Goal: Obtain resource: Download file/media

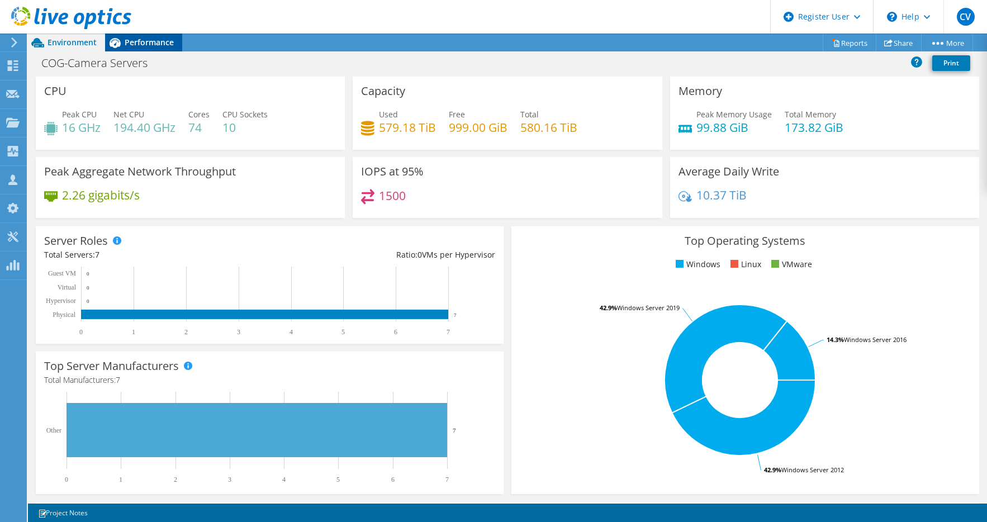
click at [159, 42] on span "Performance" at bounding box center [149, 42] width 49 height 11
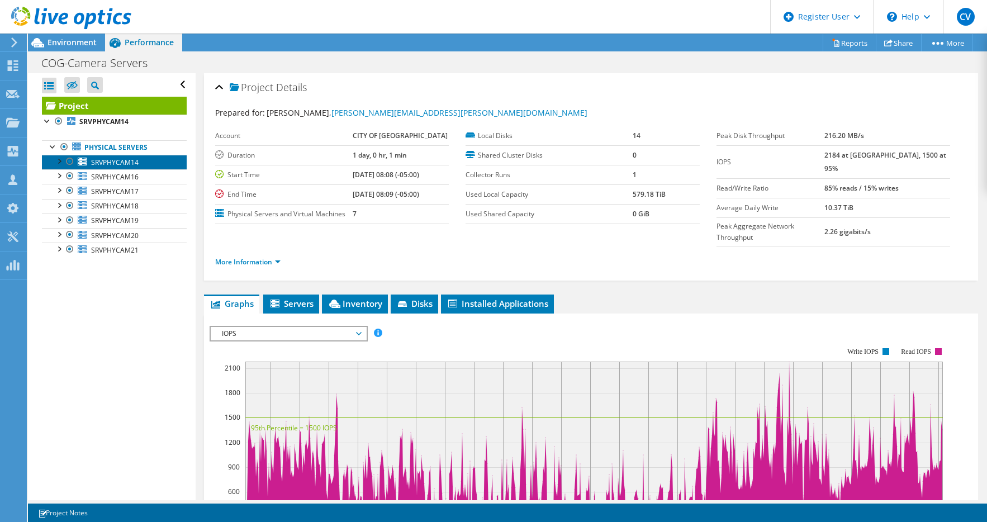
click at [121, 160] on span "SRVPHYCAM14" at bounding box center [114, 162] width 47 height 9
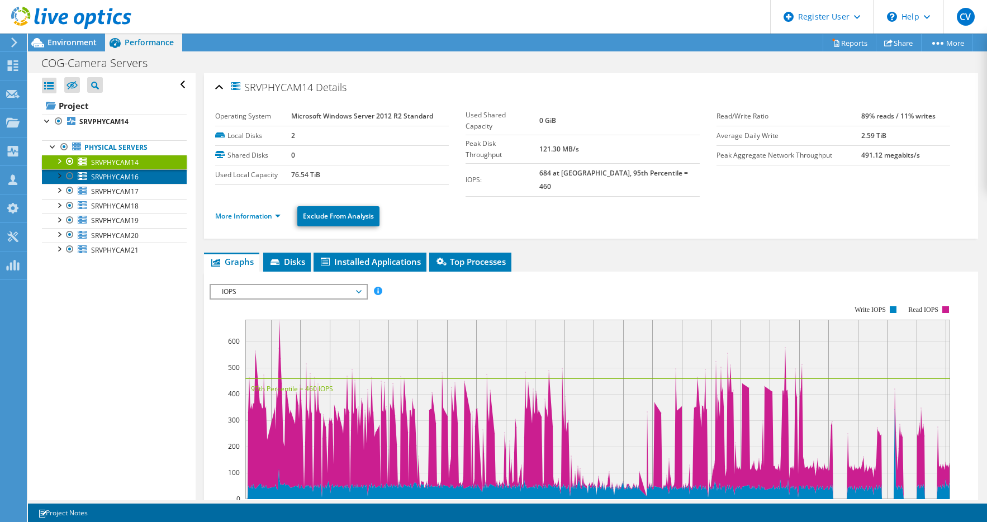
click at [108, 178] on span "SRVPHYCAM16" at bounding box center [114, 176] width 47 height 9
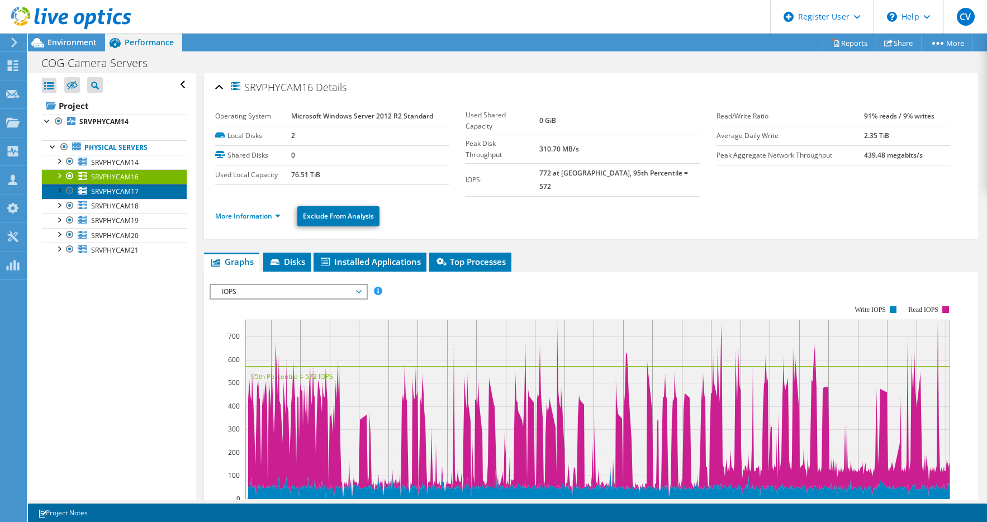
click at [107, 188] on span "SRVPHYCAM17" at bounding box center [114, 191] width 47 height 9
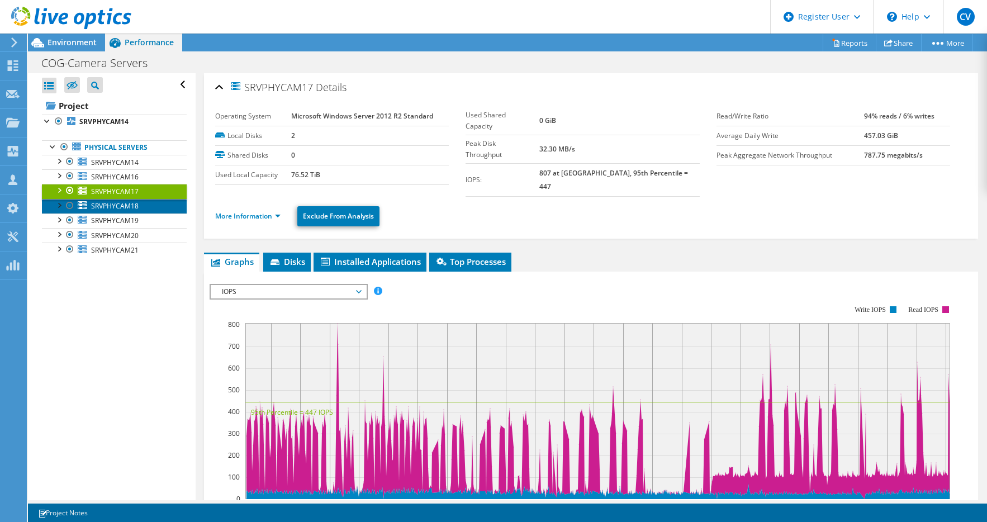
click at [106, 201] on span "SRVPHYCAM18" at bounding box center [114, 205] width 47 height 9
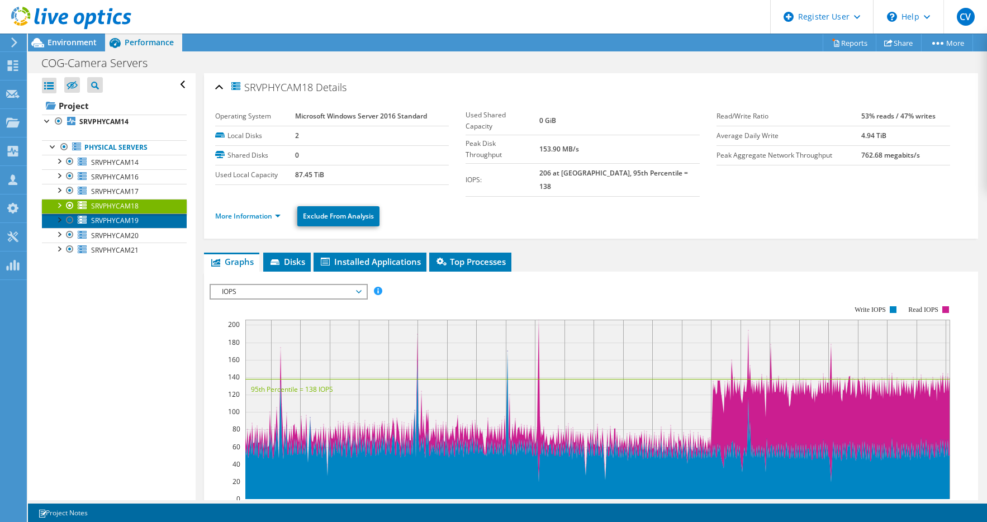
click at [110, 219] on span "SRVPHYCAM19" at bounding box center [114, 220] width 47 height 9
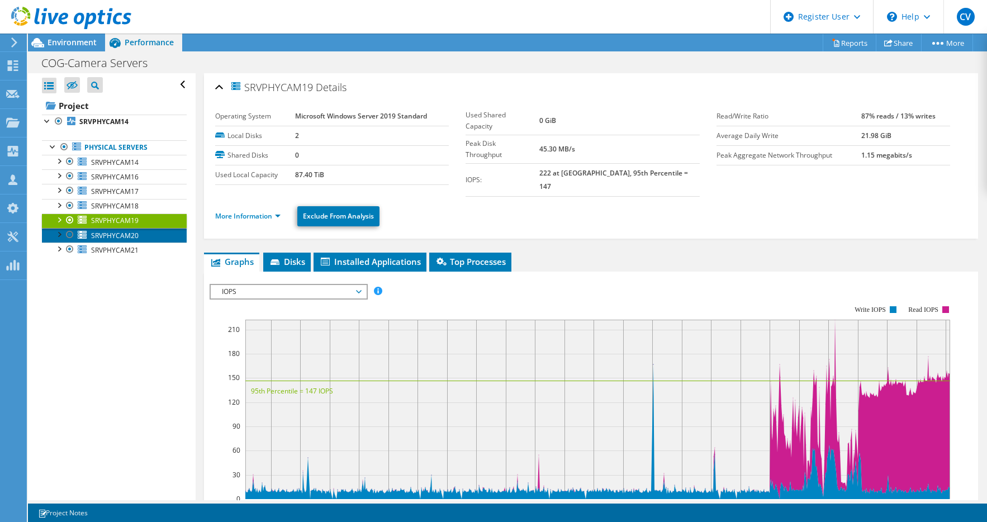
click at [110, 231] on span "SRVPHYCAM20" at bounding box center [114, 235] width 47 height 9
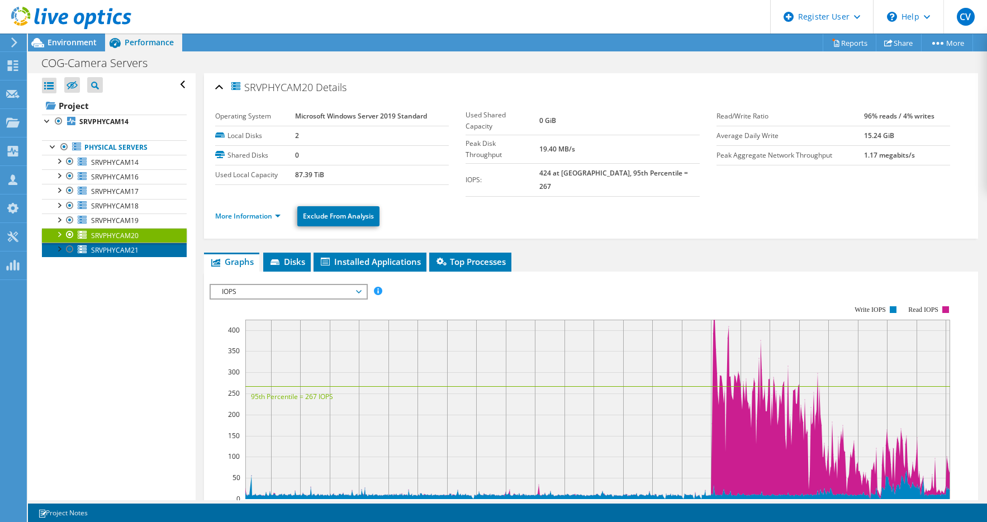
click at [111, 248] on span "SRVPHYCAM21" at bounding box center [114, 249] width 47 height 9
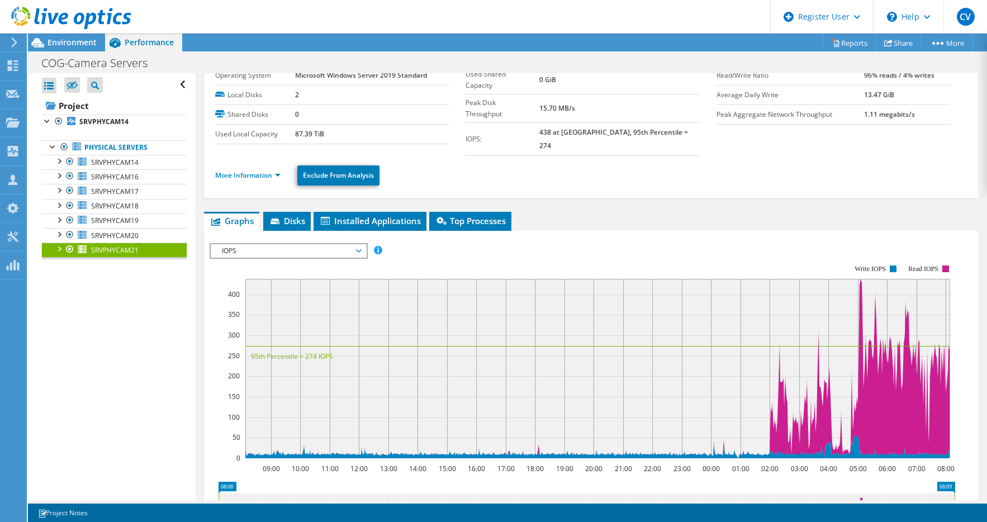
scroll to position [56, 0]
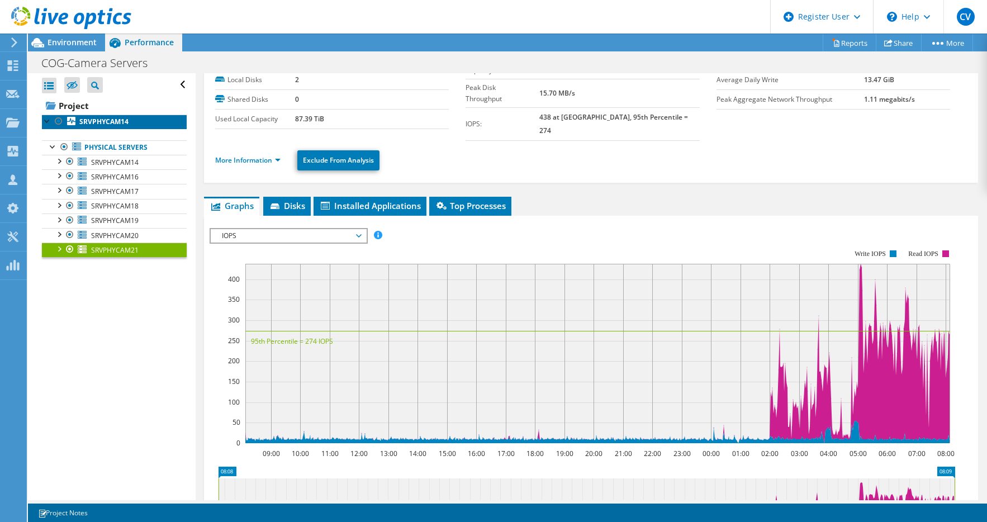
click at [123, 127] on link "SRVPHYCAM14" at bounding box center [114, 122] width 145 height 15
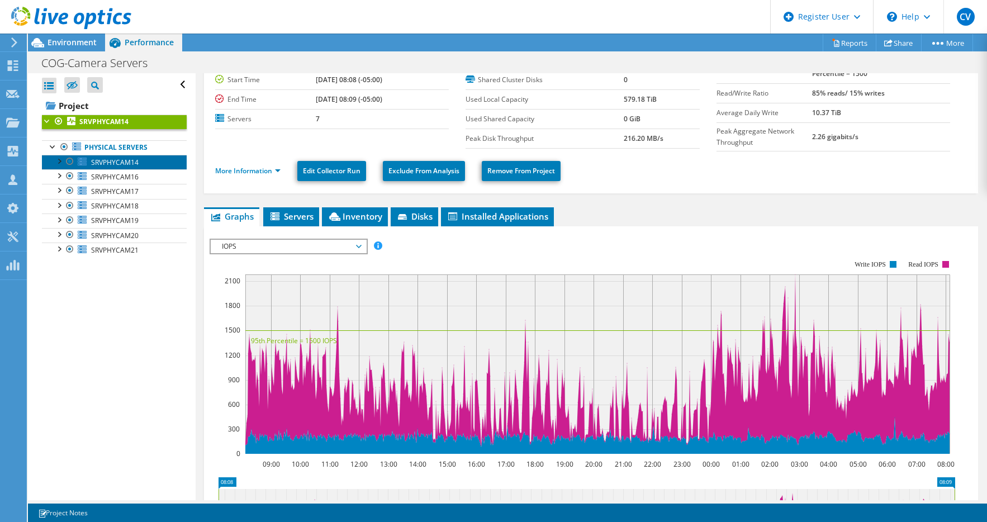
click at [134, 163] on span "SRVPHYCAM14" at bounding box center [114, 162] width 47 height 9
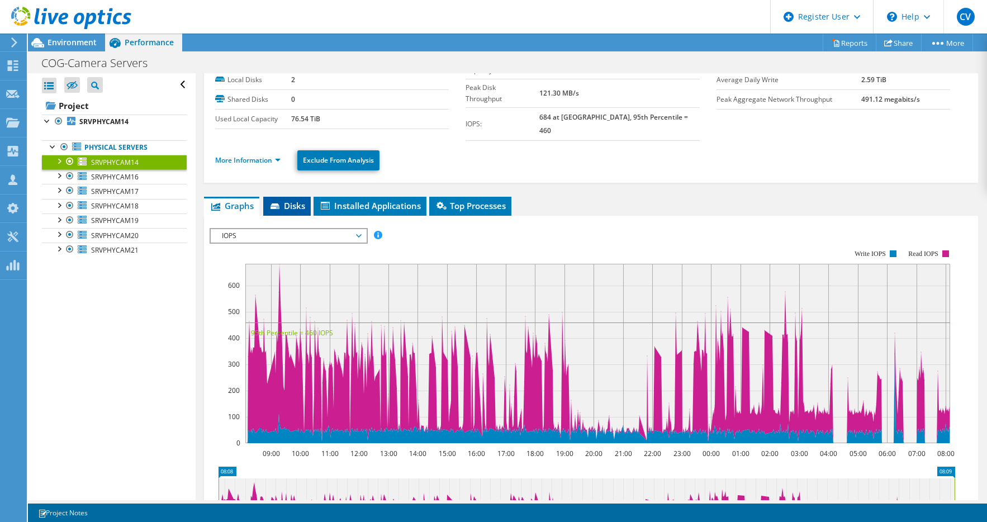
click at [293, 200] on span "Disks" at bounding box center [287, 205] width 36 height 11
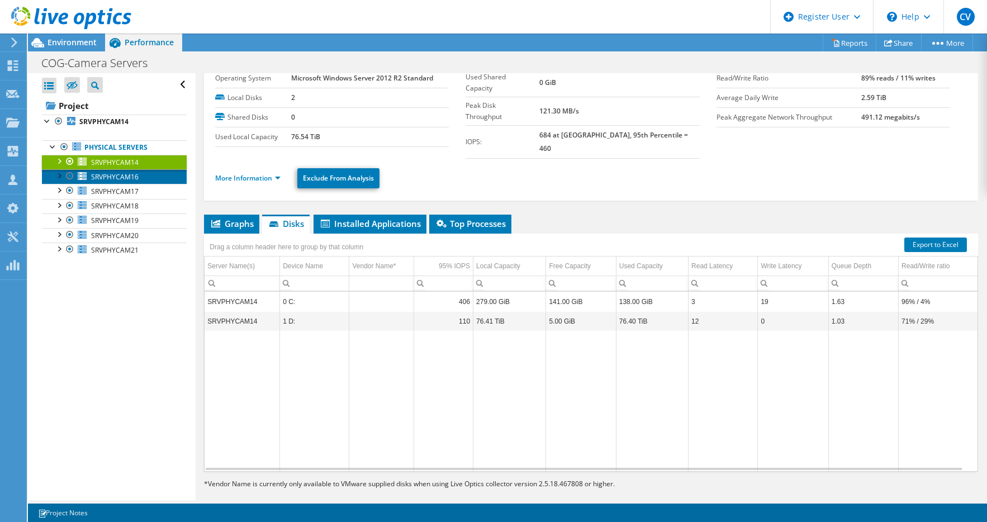
click at [128, 180] on link "SRVPHYCAM16" at bounding box center [114, 176] width 145 height 15
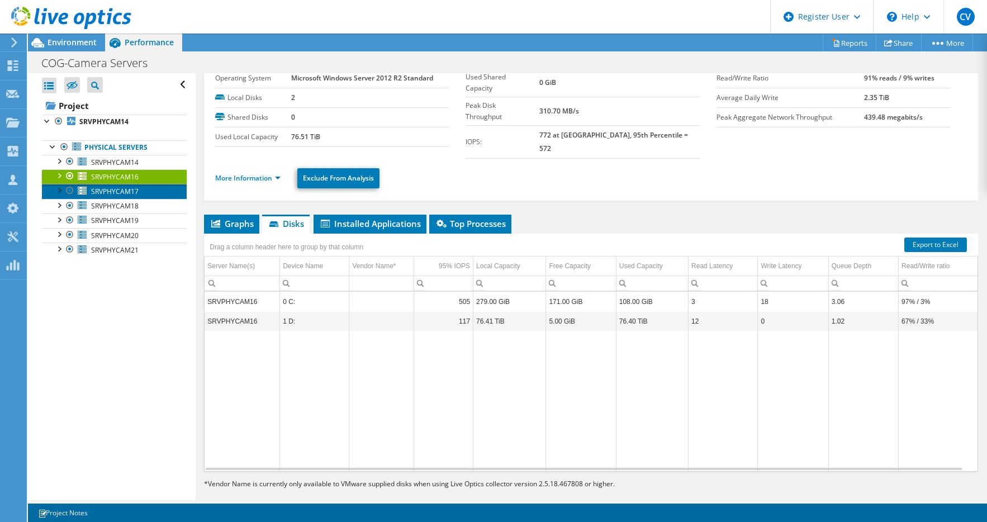
click at [125, 194] on span "SRVPHYCAM17" at bounding box center [114, 191] width 47 height 9
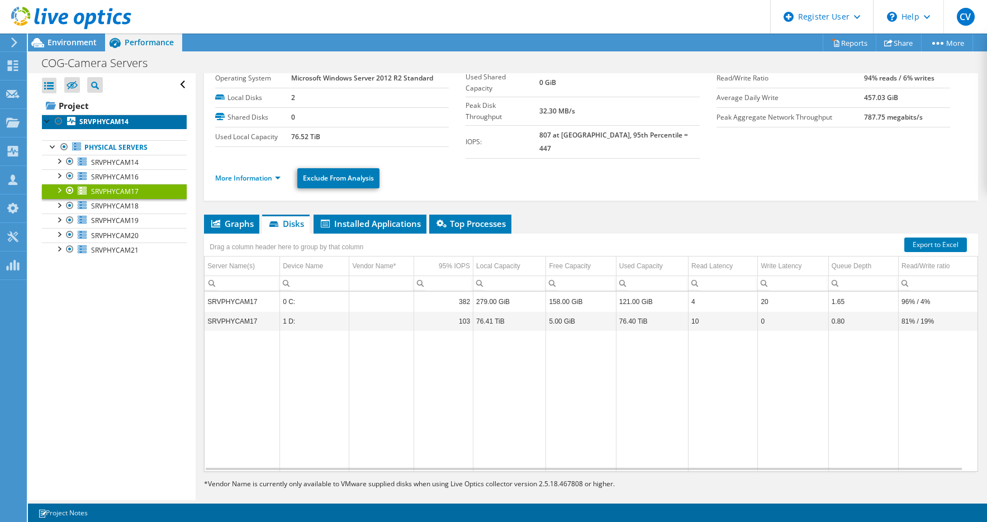
click at [97, 126] on link "SRVPHYCAM14" at bounding box center [114, 122] width 145 height 15
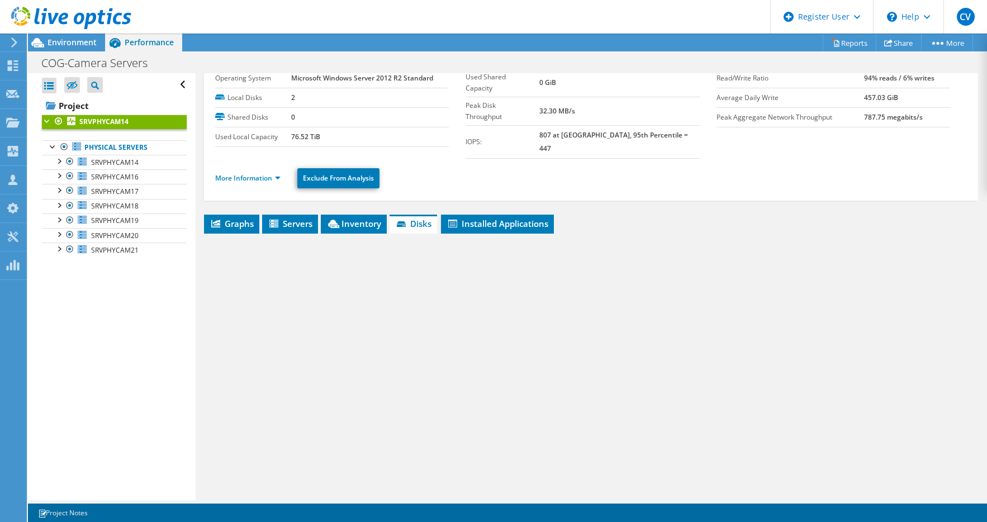
scroll to position [56, 0]
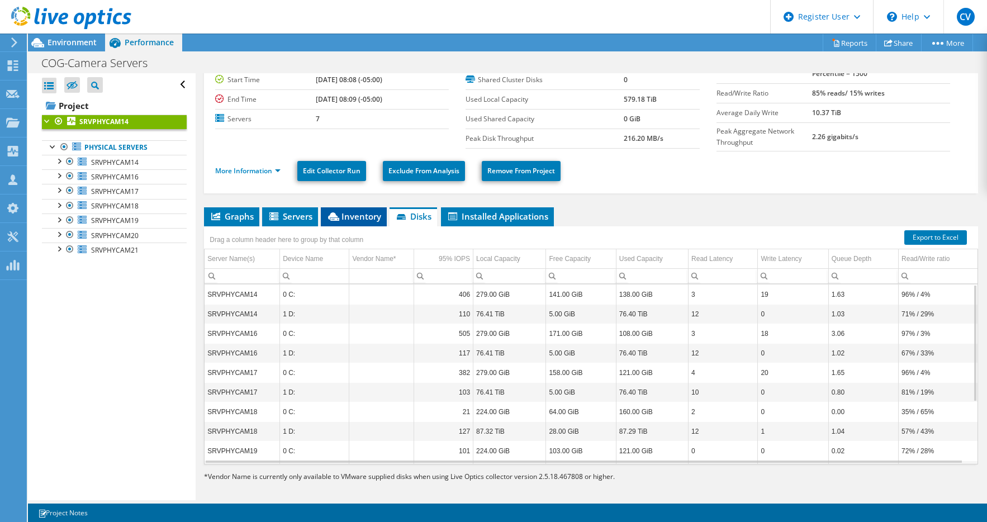
click at [370, 220] on span "Inventory" at bounding box center [353, 216] width 55 height 11
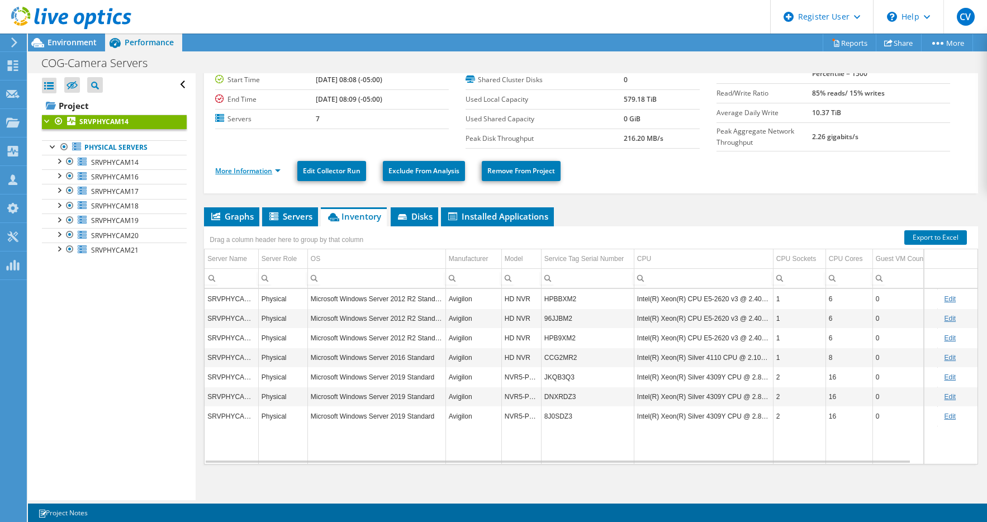
click at [272, 171] on link "More Information" at bounding box center [247, 170] width 65 height 9
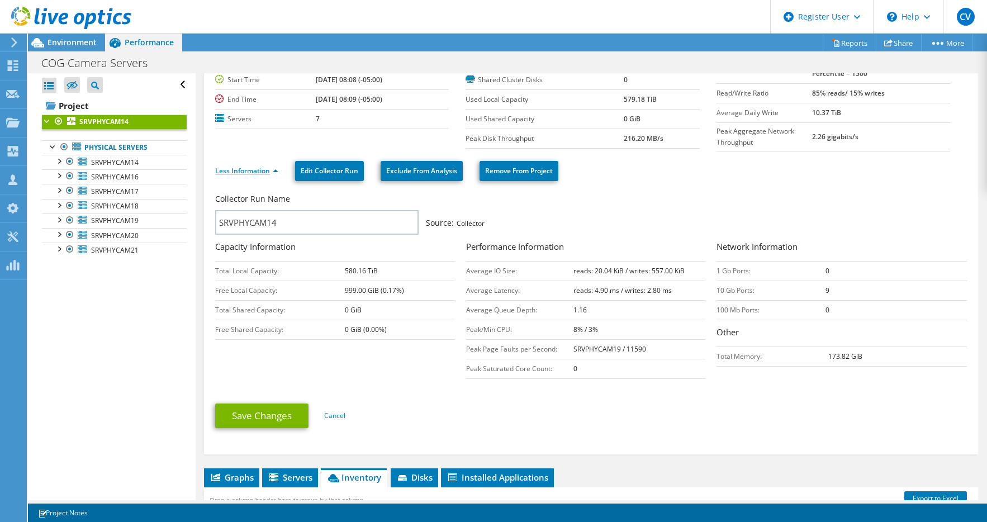
click at [272, 171] on link "Less Information" at bounding box center [246, 170] width 63 height 9
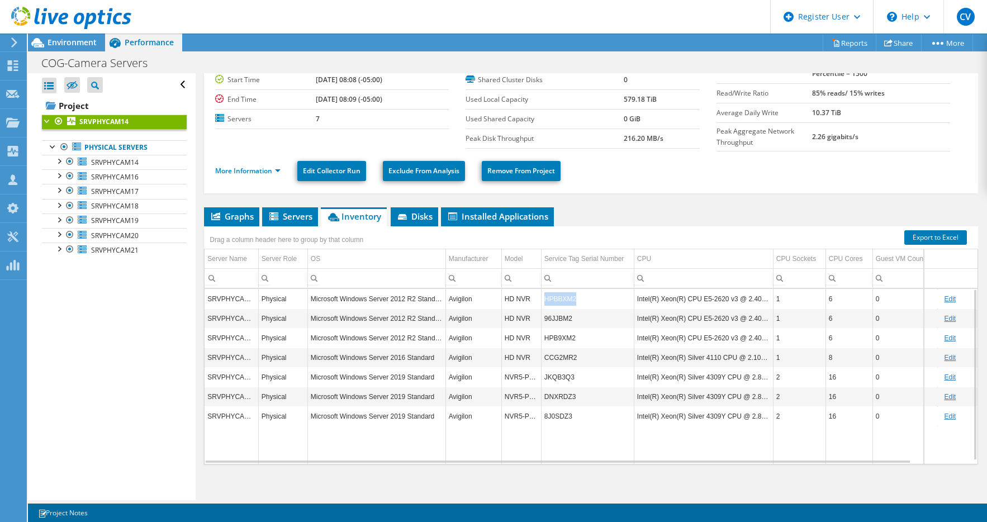
drag, startPoint x: 574, startPoint y: 300, endPoint x: 542, endPoint y: 297, distance: 32.6
click at [542, 297] on td "HPBBXM2" at bounding box center [587, 299] width 93 height 20
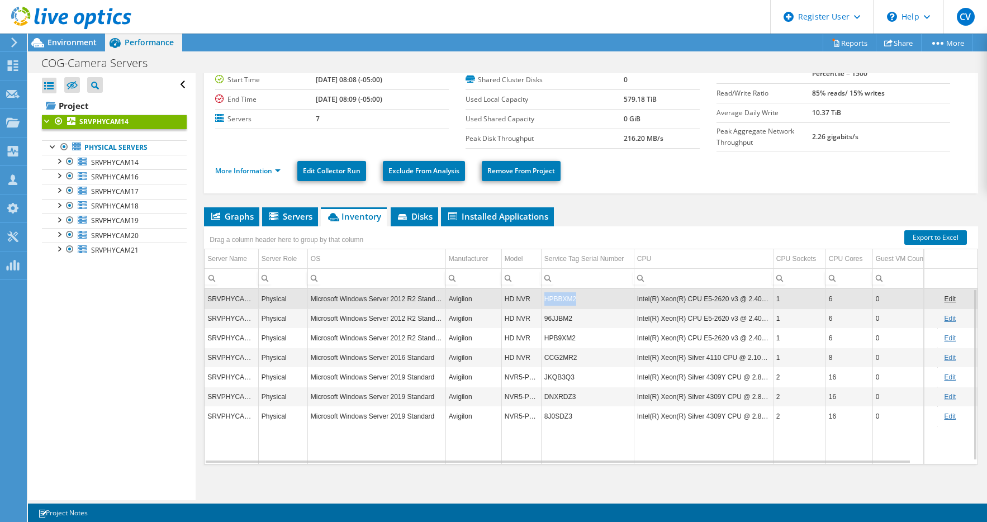
copy td "HPBBXM2"
click at [74, 452] on div "Open All Close All Hide Excluded Nodes Project Tree Filter" at bounding box center [111, 286] width 167 height 427
click at [87, 49] on div "Environment" at bounding box center [66, 43] width 77 height 18
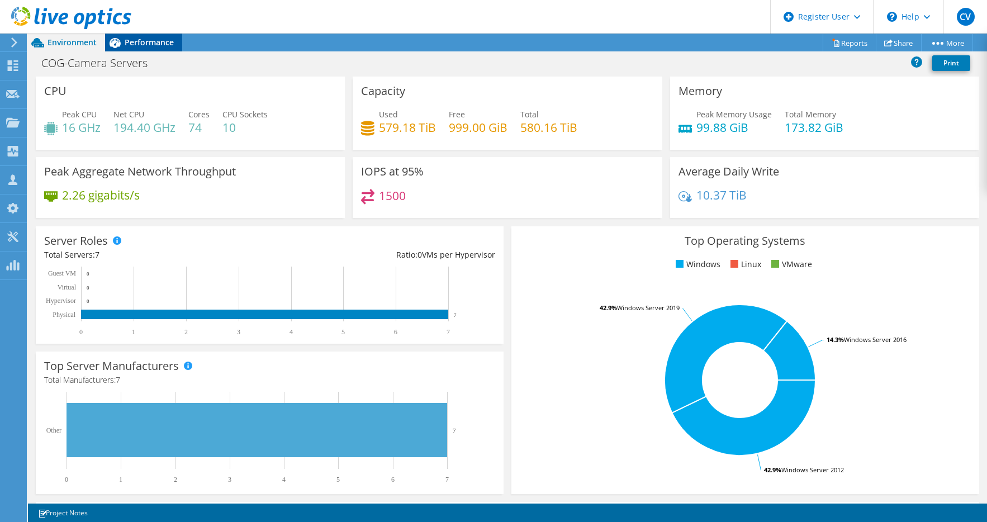
click at [130, 43] on span "Performance" at bounding box center [149, 42] width 49 height 11
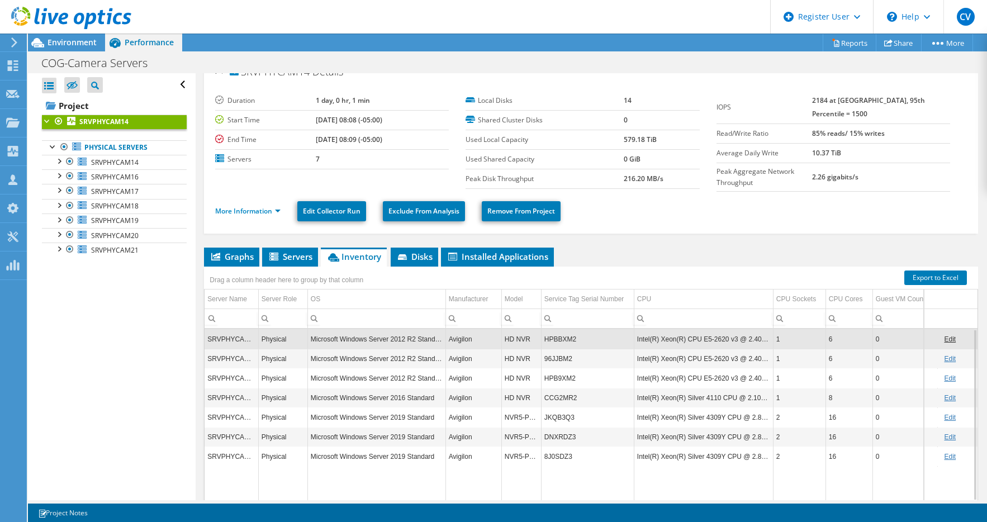
scroll to position [0, 0]
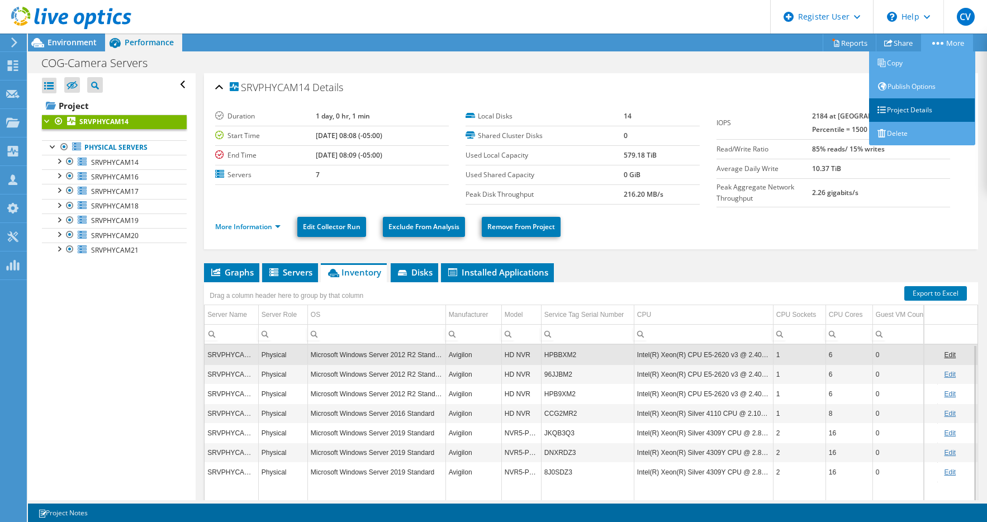
click at [914, 106] on link "Project Details" at bounding box center [922, 109] width 106 height 23
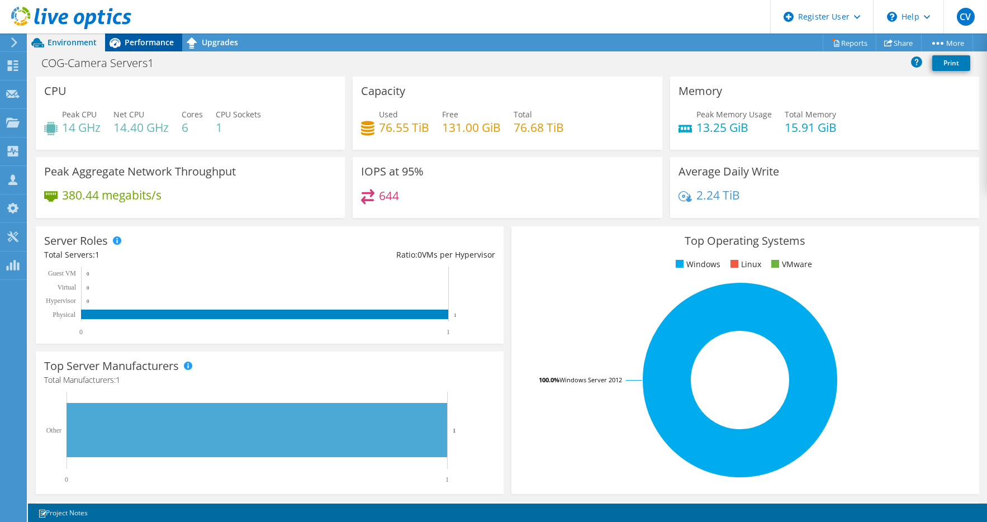
click at [136, 45] on span "Performance" at bounding box center [149, 42] width 49 height 11
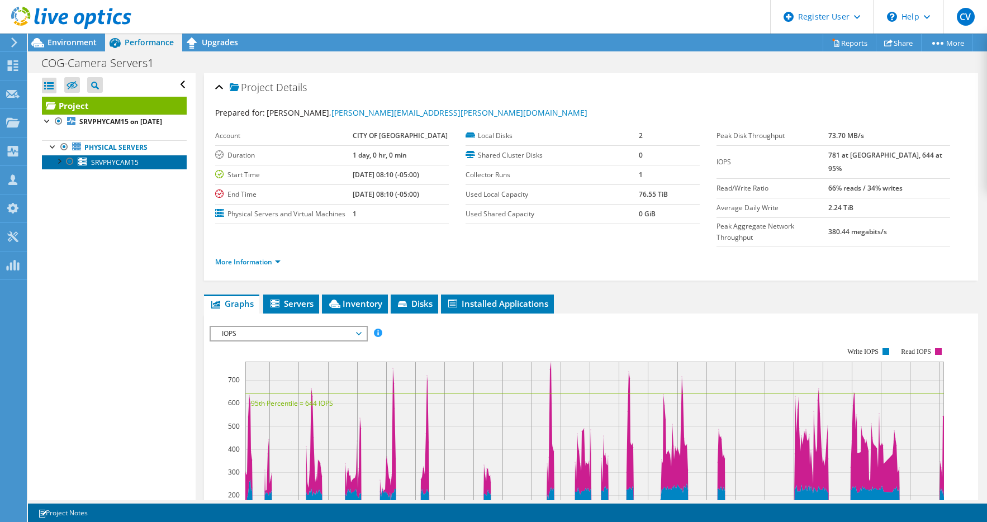
click at [111, 167] on span "SRVPHYCAM15" at bounding box center [114, 162] width 47 height 9
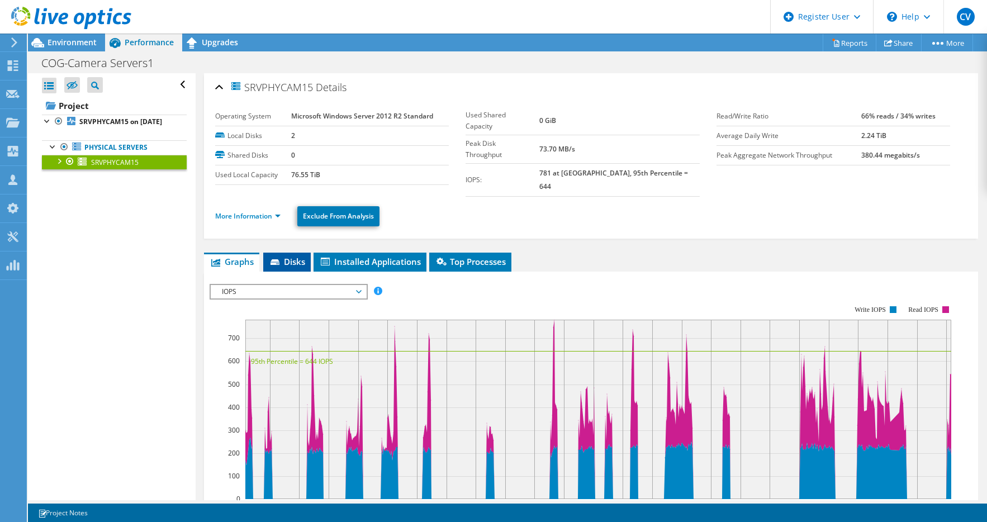
click at [286, 253] on li "Disks" at bounding box center [286, 262] width 47 height 19
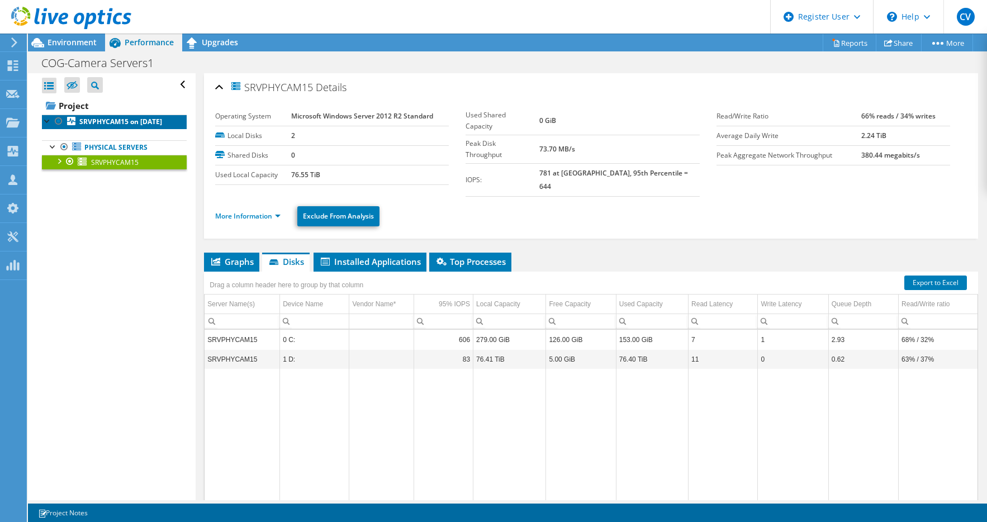
click at [122, 117] on b "SRVPHYCAM15 on [DATE]" at bounding box center [120, 121] width 83 height 9
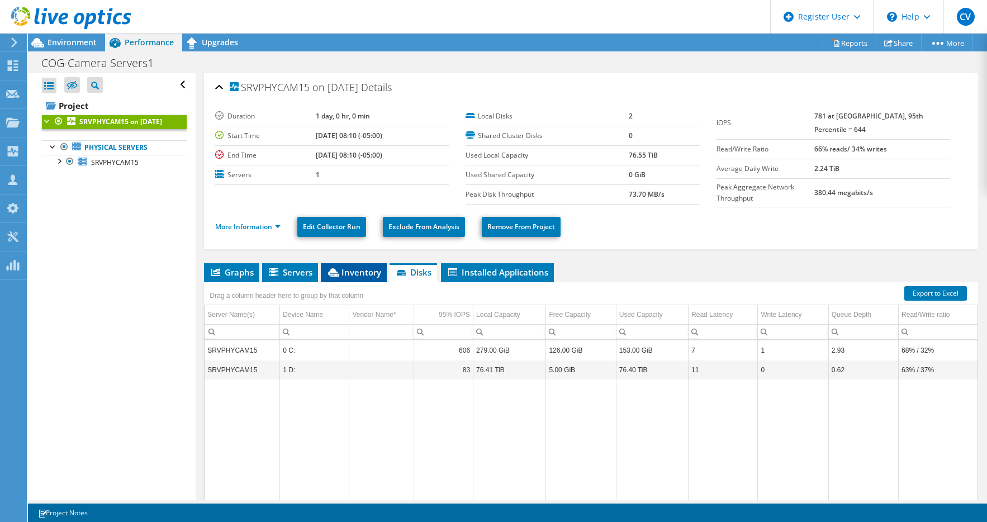
click at [361, 271] on span "Inventory" at bounding box center [353, 272] width 55 height 11
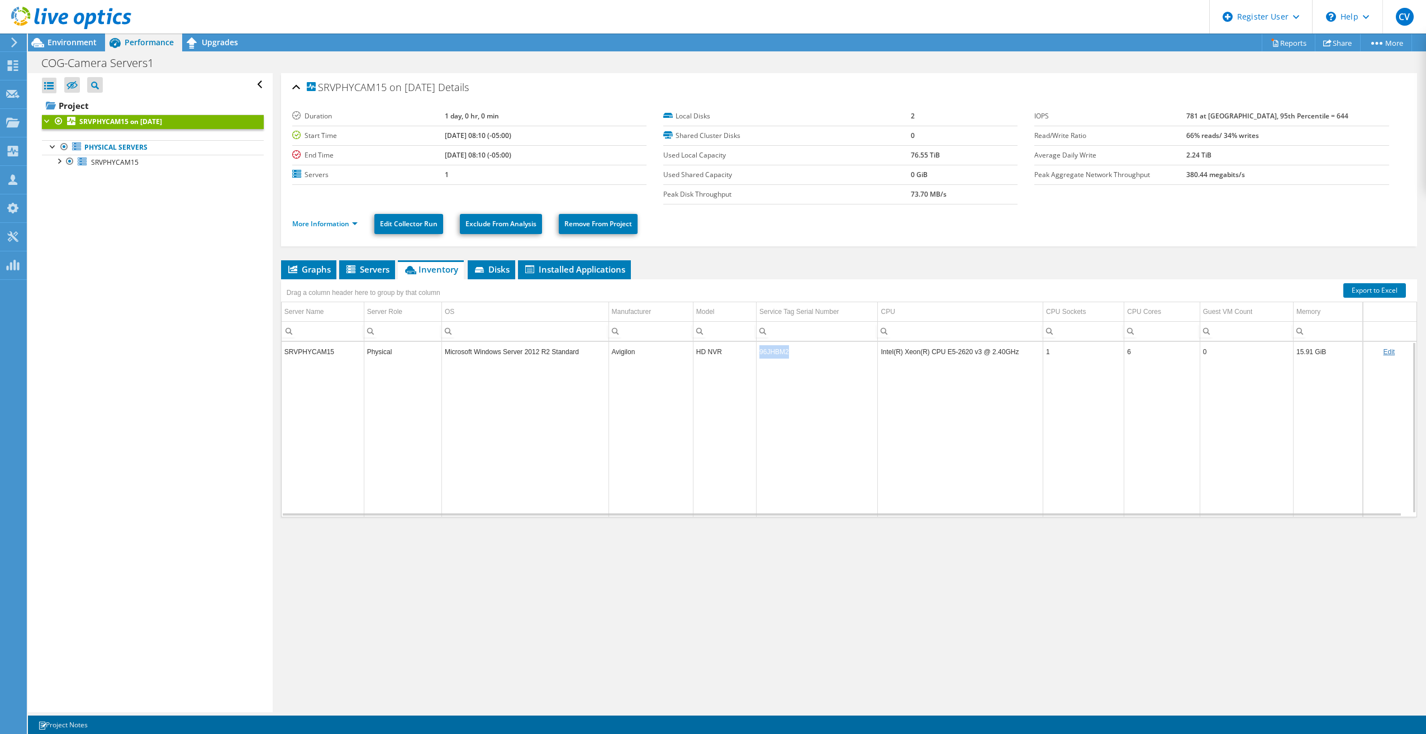
drag, startPoint x: 785, startPoint y: 349, endPoint x: 755, endPoint y: 350, distance: 29.1
click at [757, 350] on td "96JHBM2" at bounding box center [817, 352] width 121 height 20
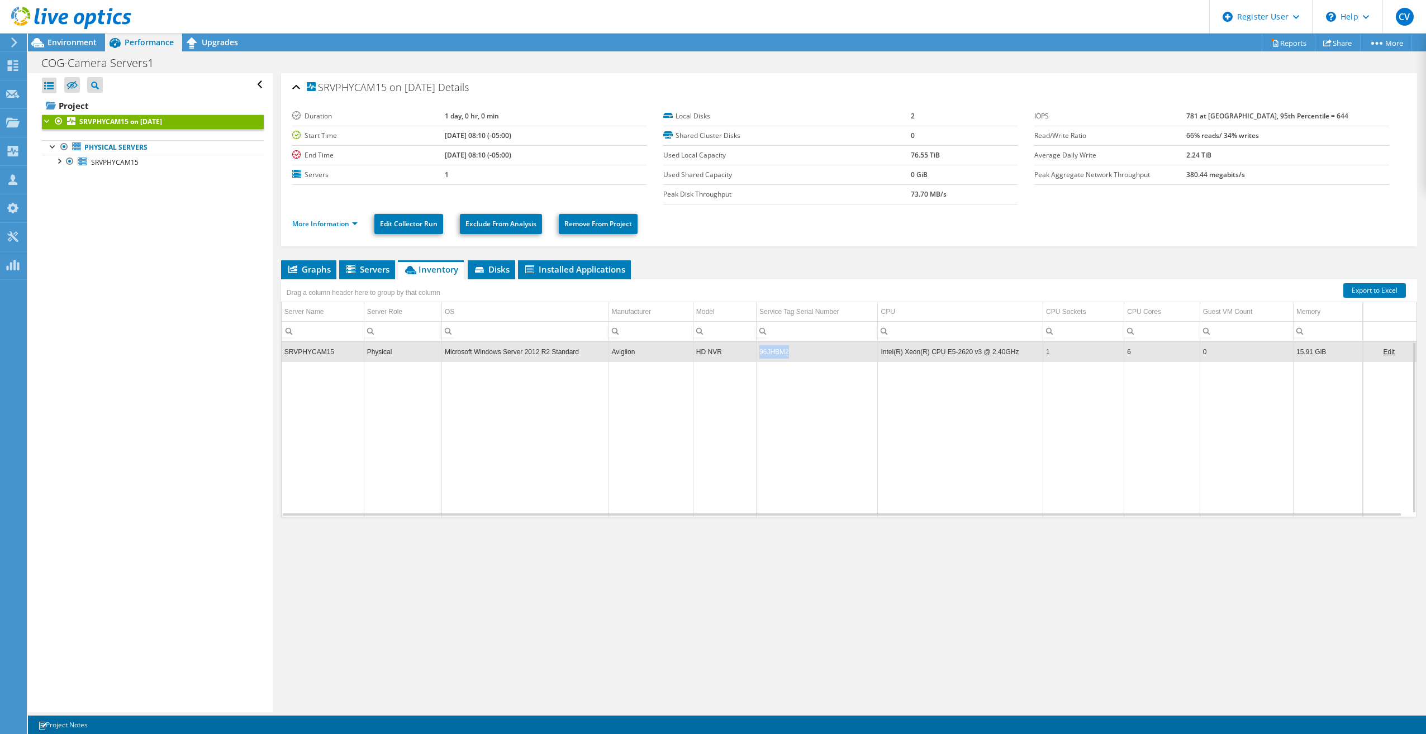
drag, startPoint x: 756, startPoint y: 350, endPoint x: 771, endPoint y: 354, distance: 15.5
copy td "96JHBM2"
click at [986, 289] on link "Export to Excel" at bounding box center [1374, 290] width 63 height 15
click at [698, 429] on td "Data grid" at bounding box center [724, 439] width 63 height 155
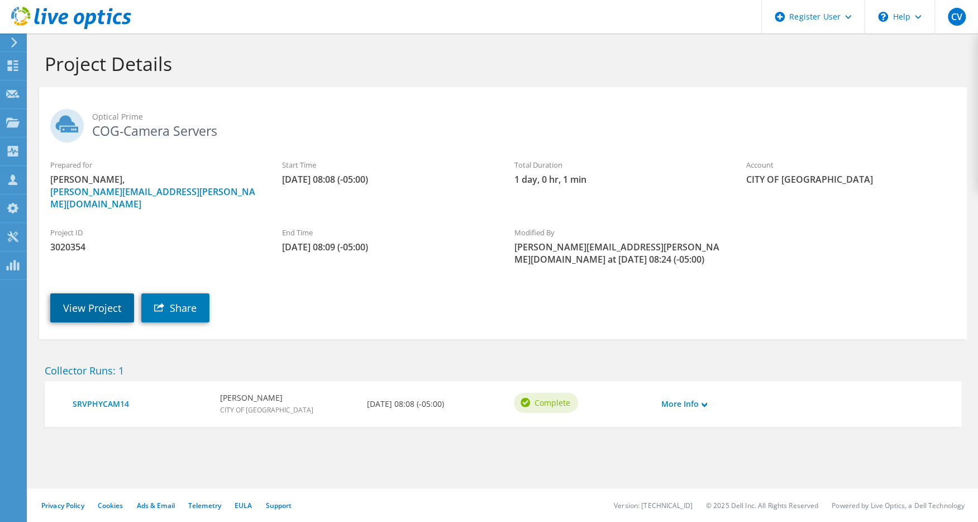
click at [89, 301] on link "View Project" at bounding box center [92, 307] width 84 height 29
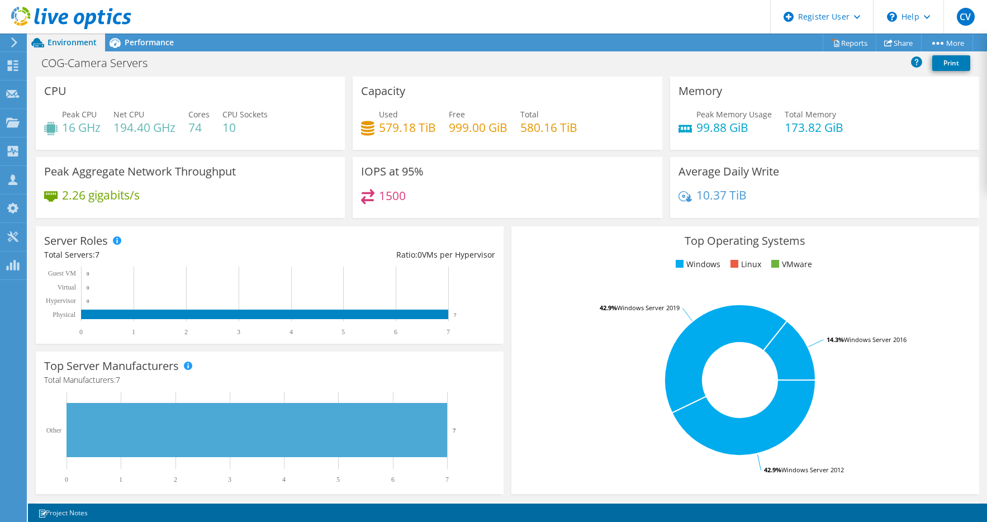
drag, startPoint x: 12, startPoint y: 504, endPoint x: 15, endPoint y: 496, distance: 8.8
drag, startPoint x: 11, startPoint y: 379, endPoint x: 22, endPoint y: 338, distance: 42.7
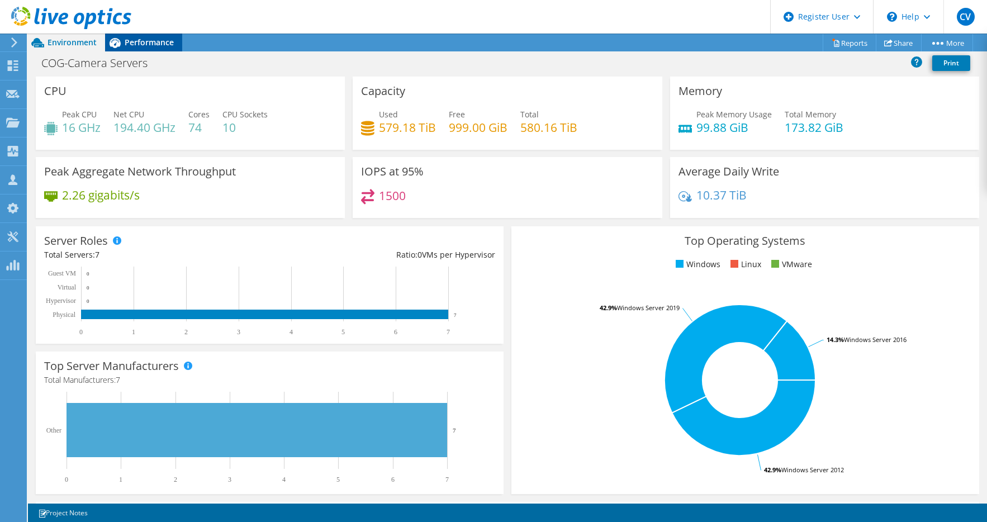
click at [171, 39] on span "Performance" at bounding box center [149, 42] width 49 height 11
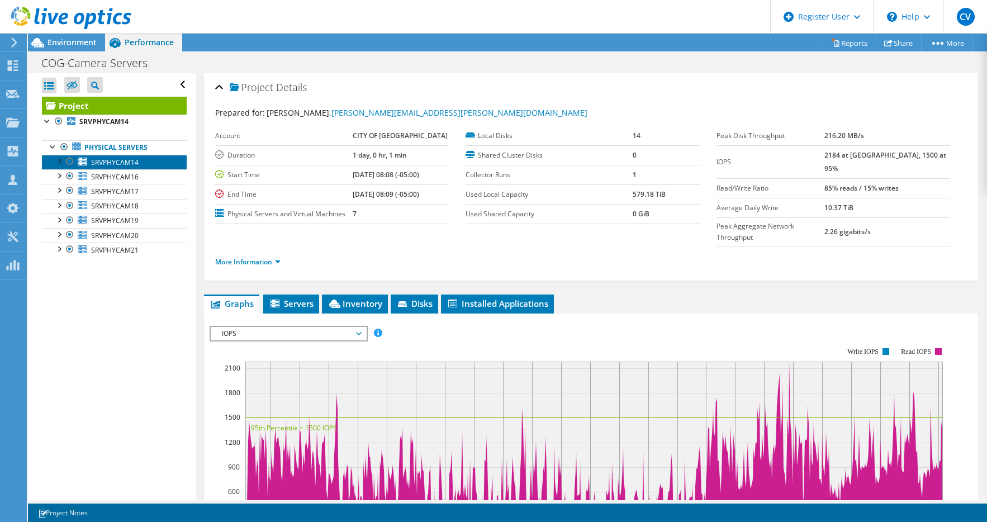
click at [115, 164] on span "SRVPHYCAM14" at bounding box center [114, 162] width 47 height 9
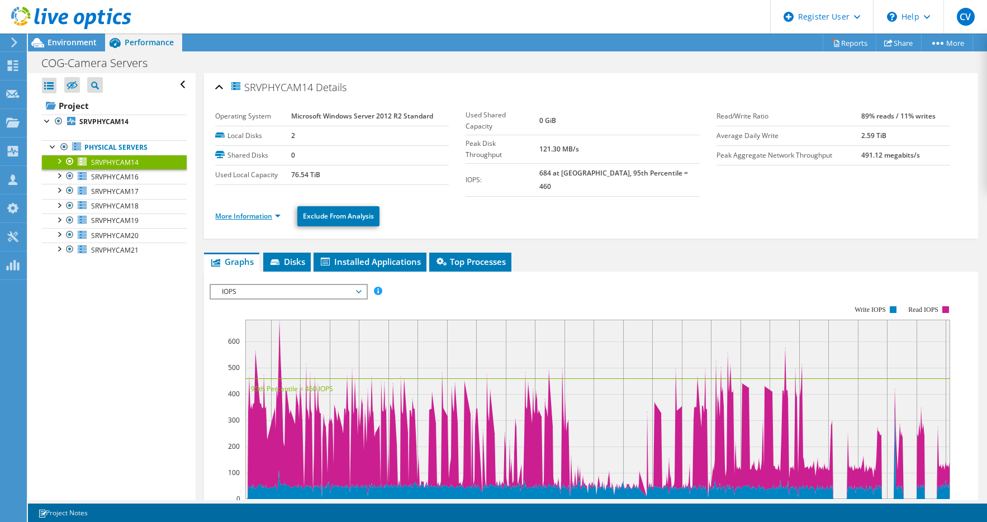
click at [279, 211] on link "More Information" at bounding box center [247, 215] width 65 height 9
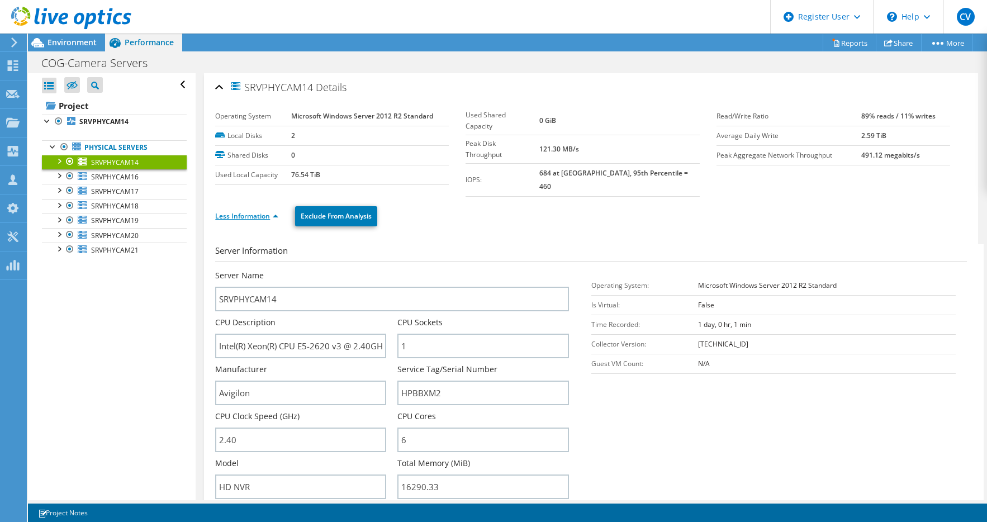
click at [276, 211] on link "Less Information" at bounding box center [246, 215] width 63 height 9
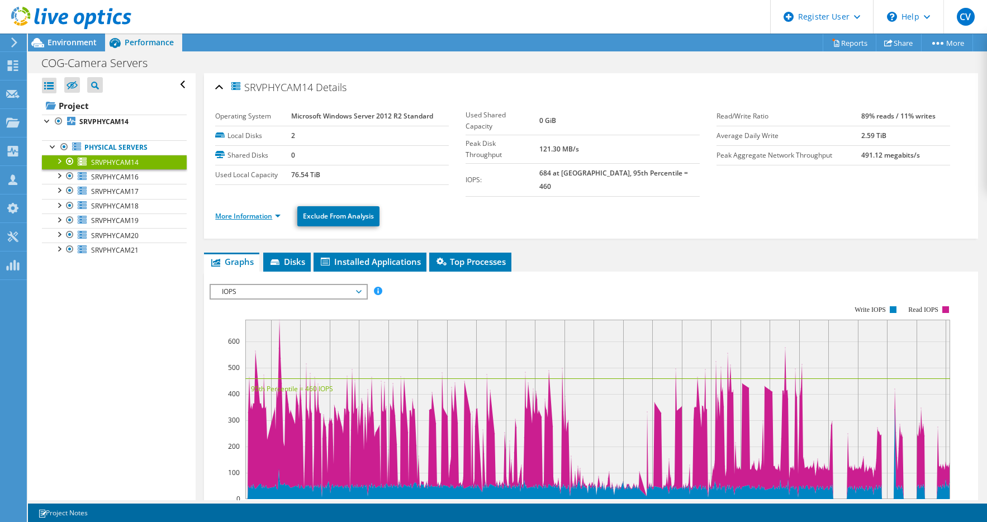
click at [255, 211] on link "More Information" at bounding box center [247, 215] width 65 height 9
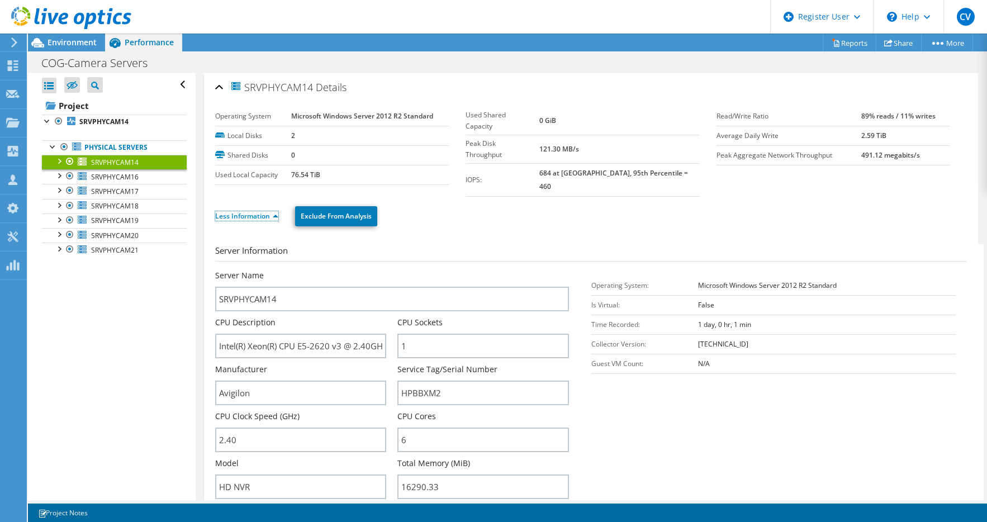
scroll to position [168, 0]
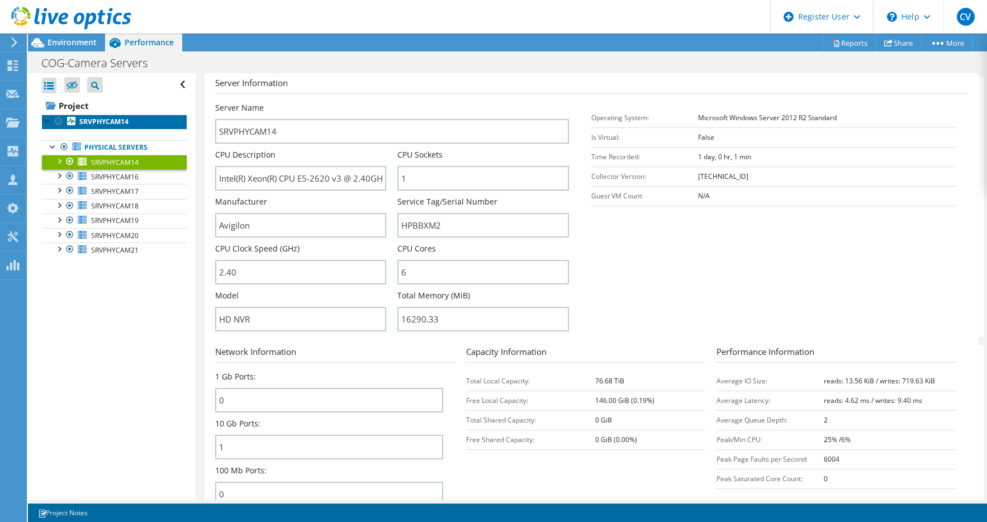
click at [106, 118] on b "SRVPHYCAM14" at bounding box center [103, 121] width 49 height 9
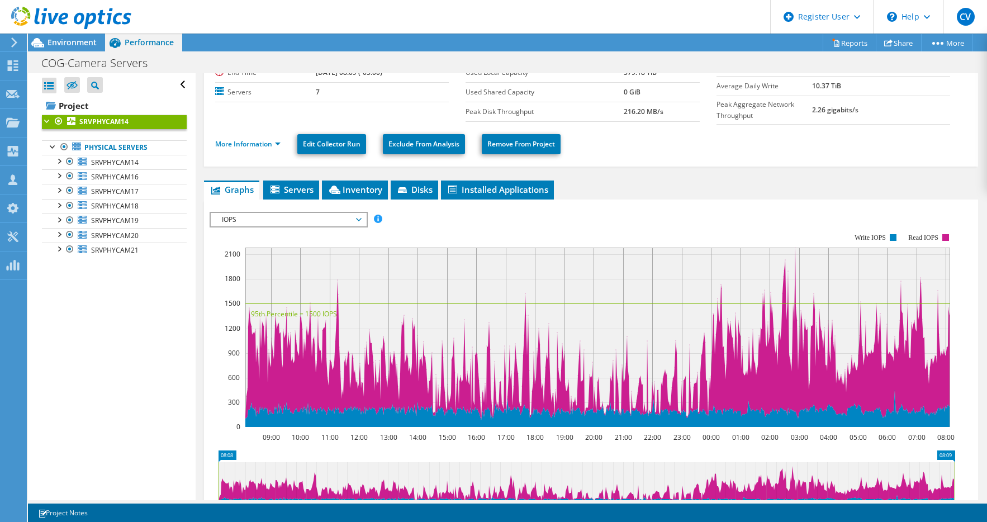
scroll to position [0, 0]
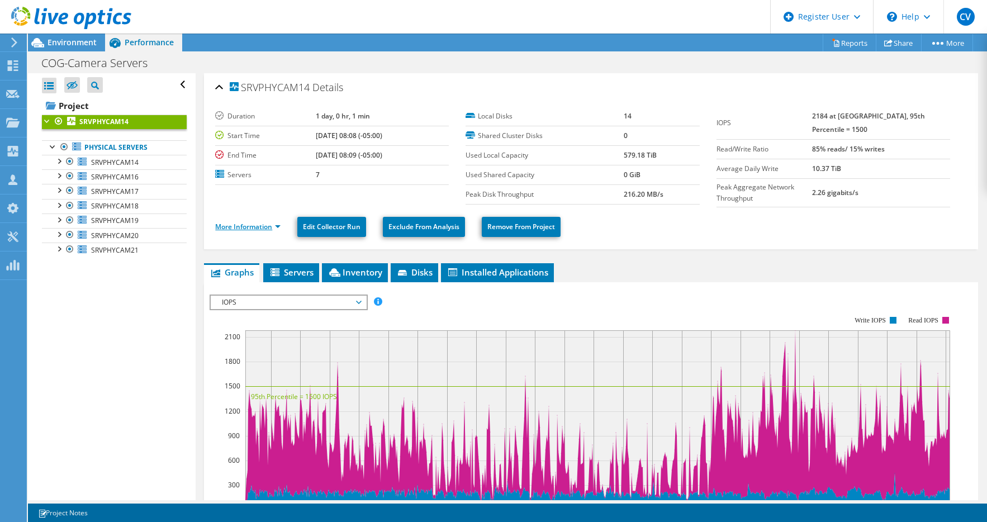
click at [273, 222] on link "More Information" at bounding box center [247, 226] width 65 height 9
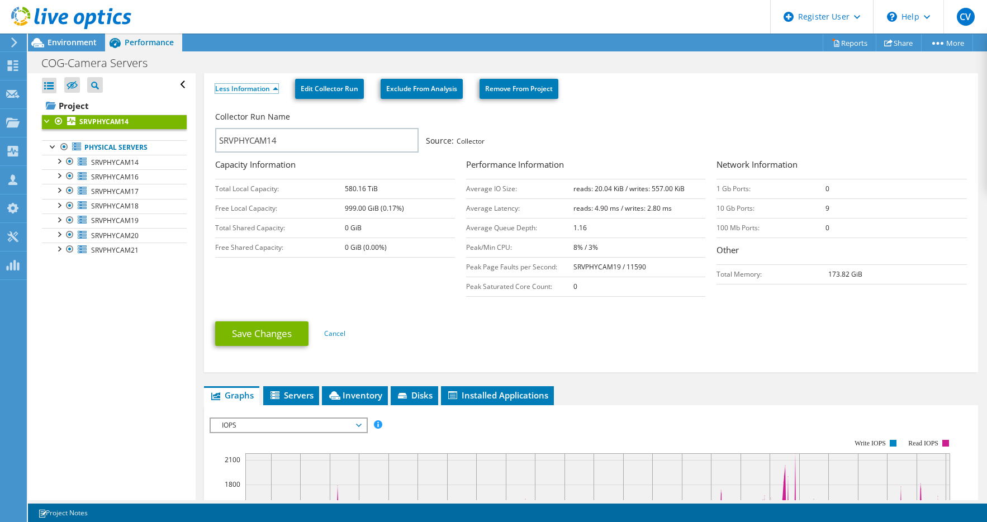
scroll to position [168, 0]
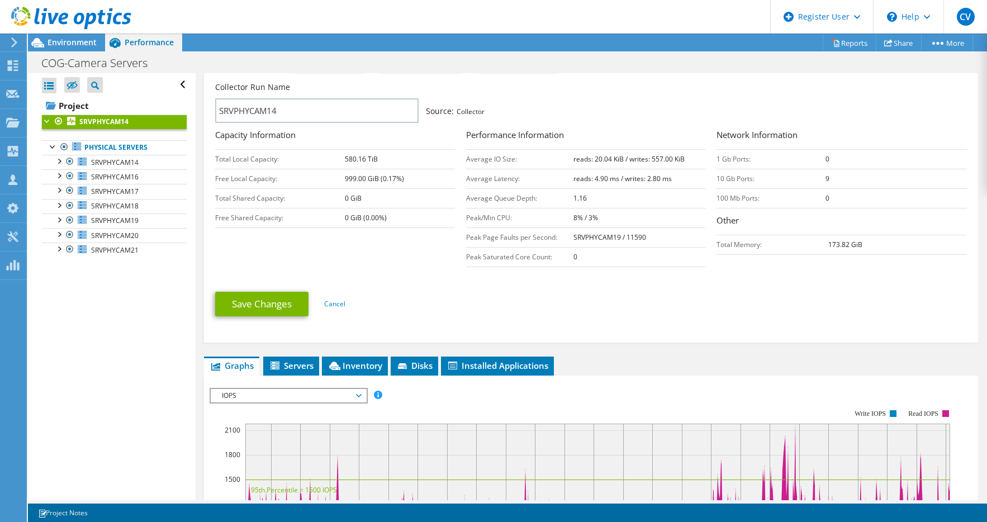
click at [286, 242] on div "Collector Run Name SRVPHYCAM14 Source: Collector Capacity Information Total Loc…" at bounding box center [593, 176] width 757 height 194
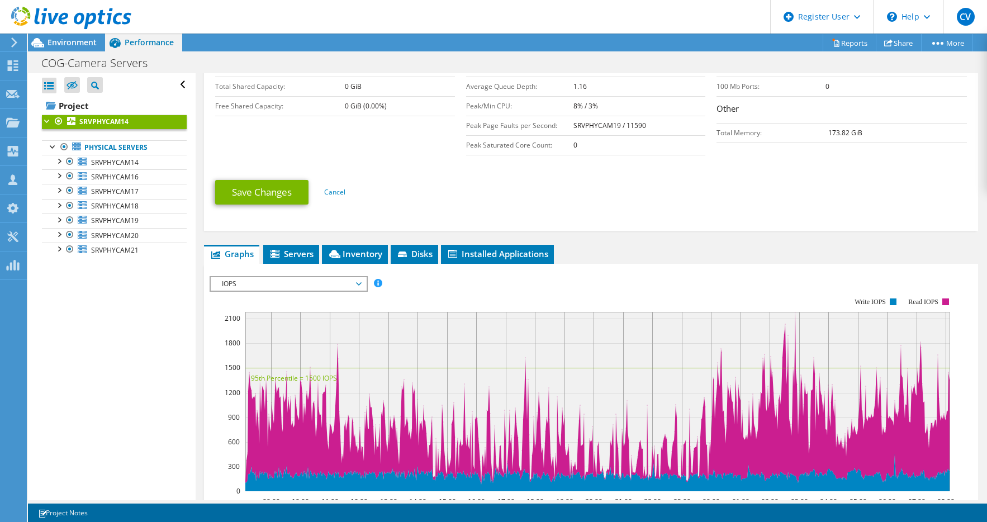
scroll to position [391, 0]
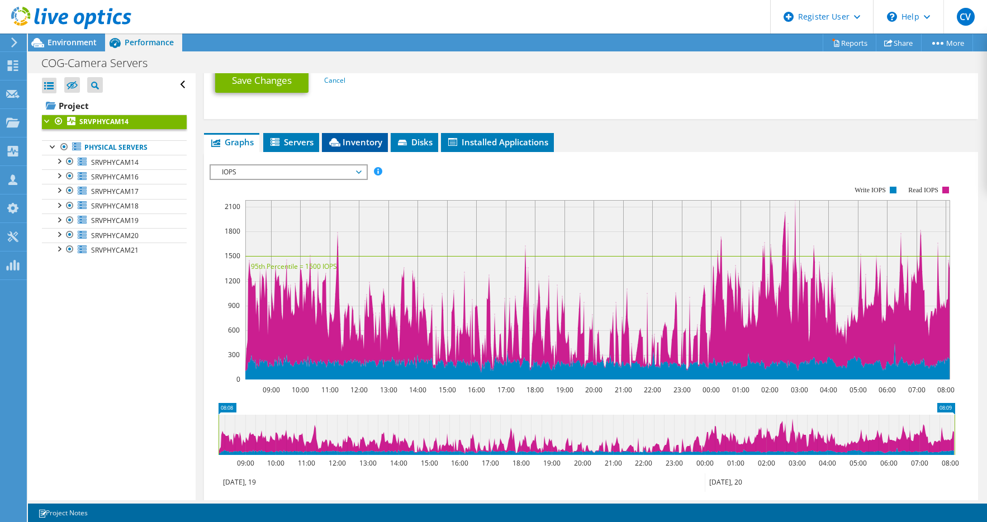
click at [352, 136] on span "Inventory" at bounding box center [354, 141] width 55 height 11
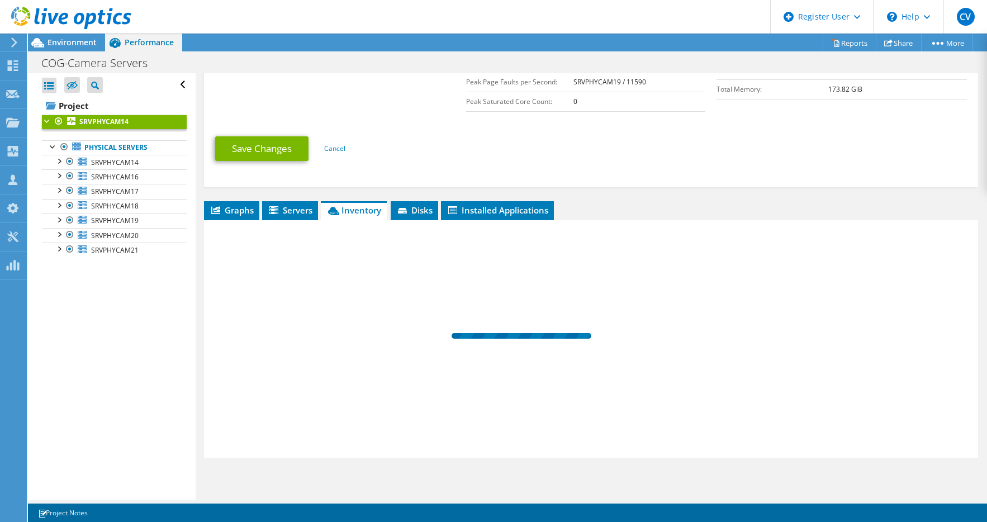
scroll to position [321, 0]
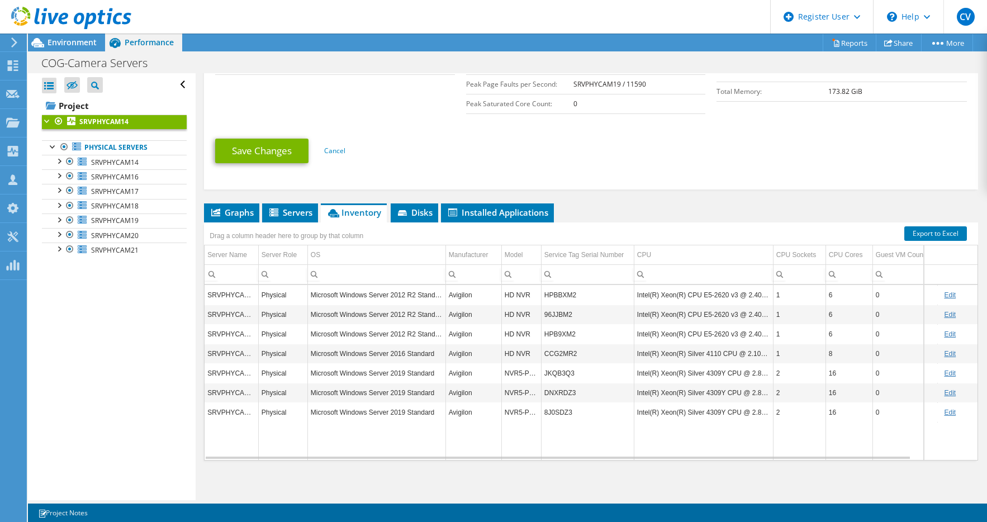
drag, startPoint x: 74, startPoint y: 343, endPoint x: 88, endPoint y: 318, distance: 28.3
click at [74, 343] on div "Open All Close All Hide Excluded Nodes Project Tree Filter" at bounding box center [111, 286] width 167 height 427
click at [549, 473] on div "Graphs Servers Inventory Hypervisor Disks Cluster Disks Installed Applications …" at bounding box center [591, 342] width 774 height 279
drag, startPoint x: 576, startPoint y: 351, endPoint x: 544, endPoint y: 355, distance: 31.5
click at [544, 355] on td "CCG2MR2" at bounding box center [587, 354] width 93 height 20
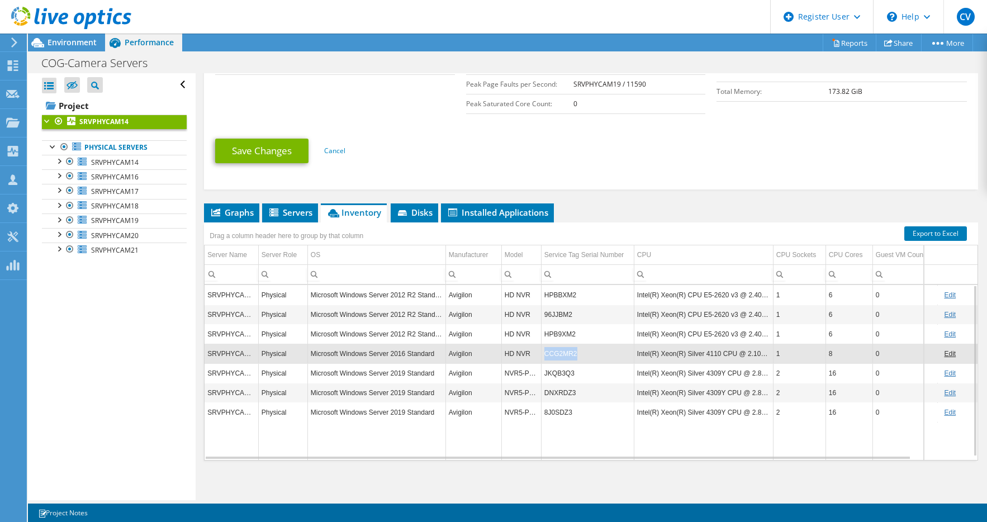
drag, startPoint x: 544, startPoint y: 355, endPoint x: 550, endPoint y: 351, distance: 6.5
copy td "CCG2MR2"
click at [132, 165] on span "SRVPHYCAM14" at bounding box center [114, 162] width 47 height 9
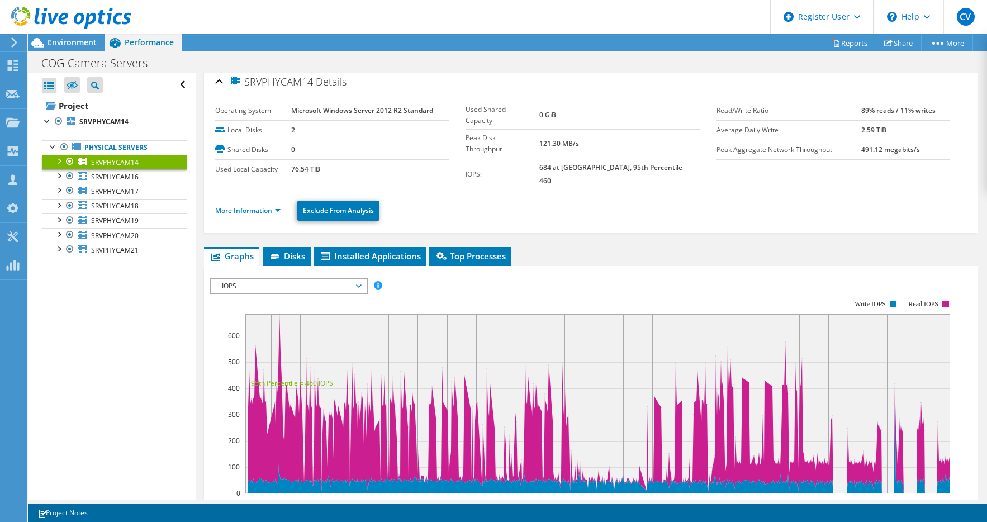
scroll to position [0, 0]
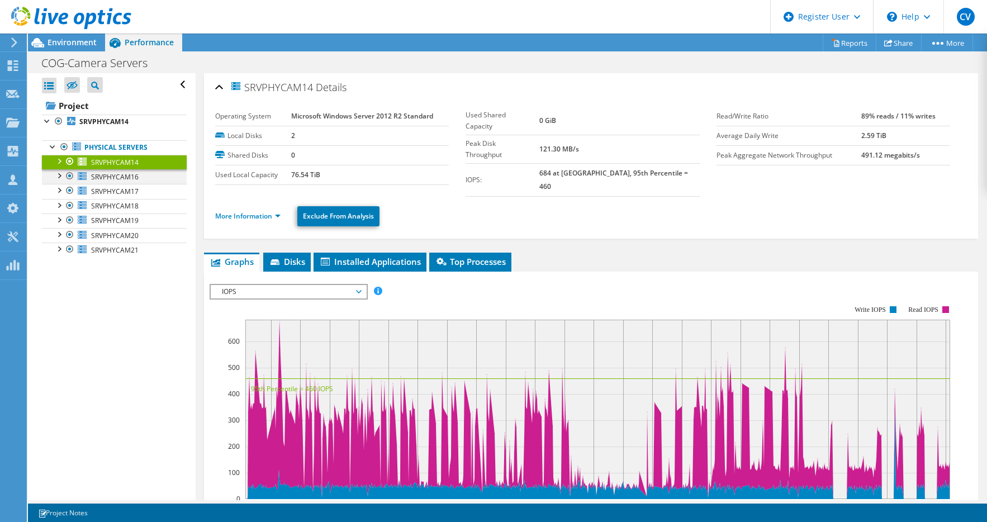
click at [59, 177] on div at bounding box center [58, 174] width 11 height 11
click at [114, 218] on link "Network Interfaces" at bounding box center [114, 220] width 145 height 15
click at [92, 218] on link "Network Interfaces" at bounding box center [114, 220] width 145 height 15
click at [63, 221] on div at bounding box center [64, 218] width 11 height 11
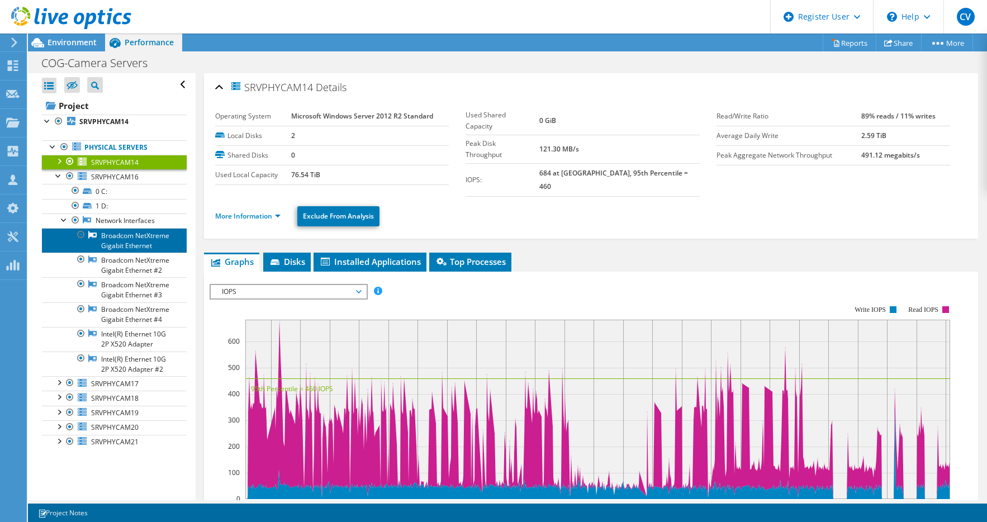
click at [131, 240] on link "Broadcom NetXtreme Gigabit Ethernet" at bounding box center [114, 240] width 145 height 25
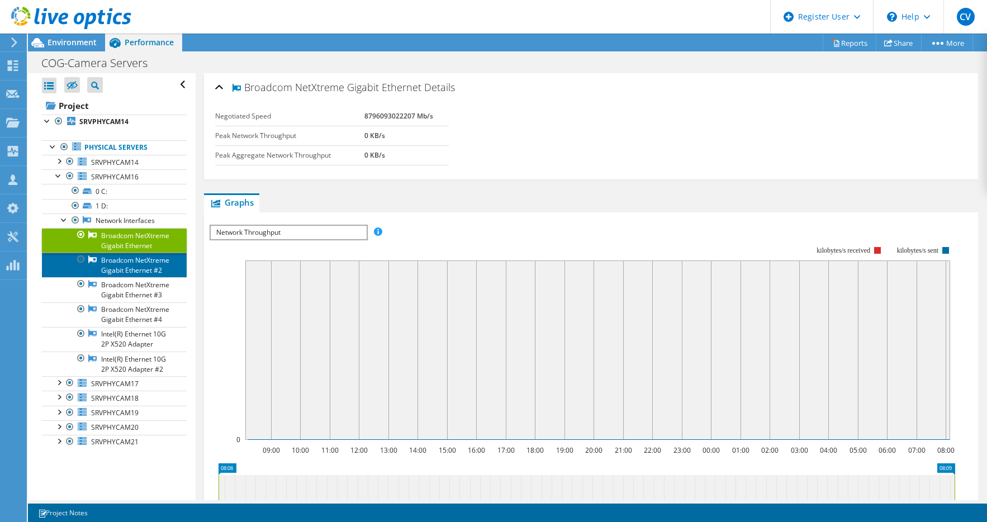
click at [129, 273] on link "Broadcom NetXtreme Gigabit Ethernet #2" at bounding box center [114, 265] width 145 height 25
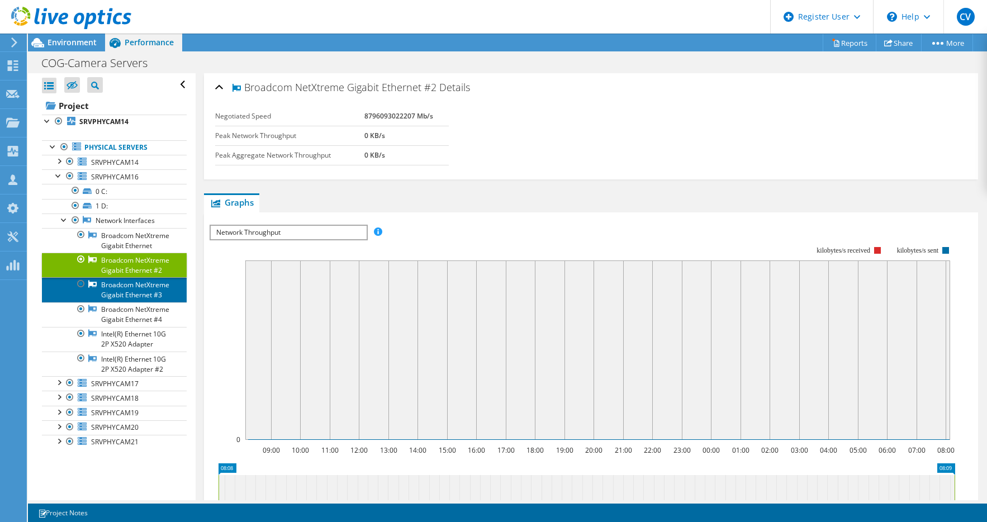
click at [126, 302] on link "Broadcom NetXtreme Gigabit Ethernet #3" at bounding box center [114, 289] width 145 height 25
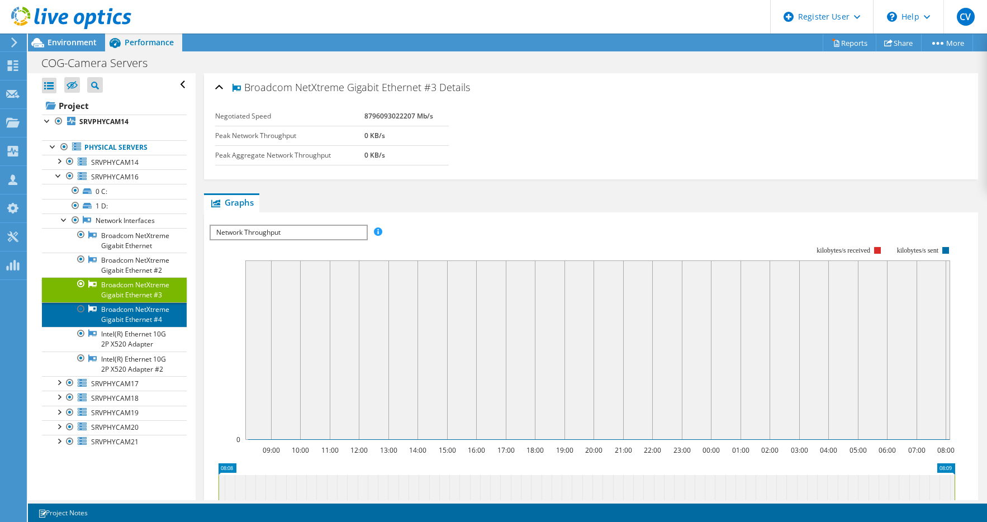
click at [108, 327] on link "Broadcom NetXtreme Gigabit Ethernet #4" at bounding box center [114, 314] width 145 height 25
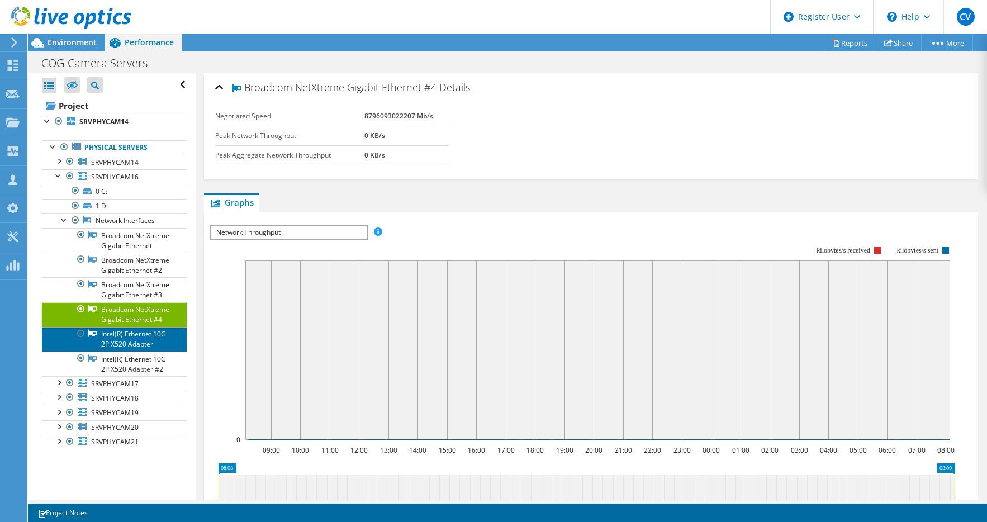
click at [121, 351] on link "Intel(R) Ethernet 10G 2P X520 Adapter" at bounding box center [114, 339] width 145 height 25
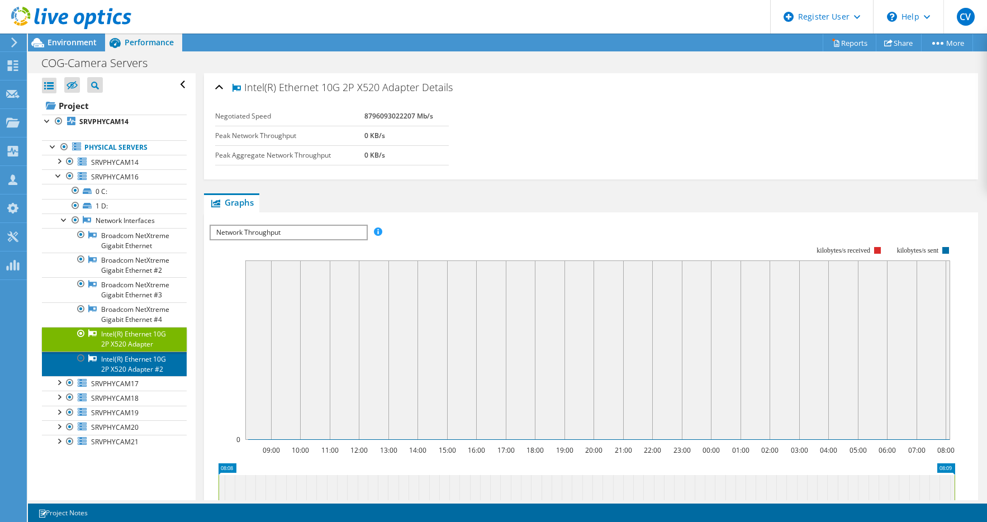
click at [113, 376] on link "Intel(R) Ethernet 10G 2P X520 Adapter #2" at bounding box center [114, 363] width 145 height 25
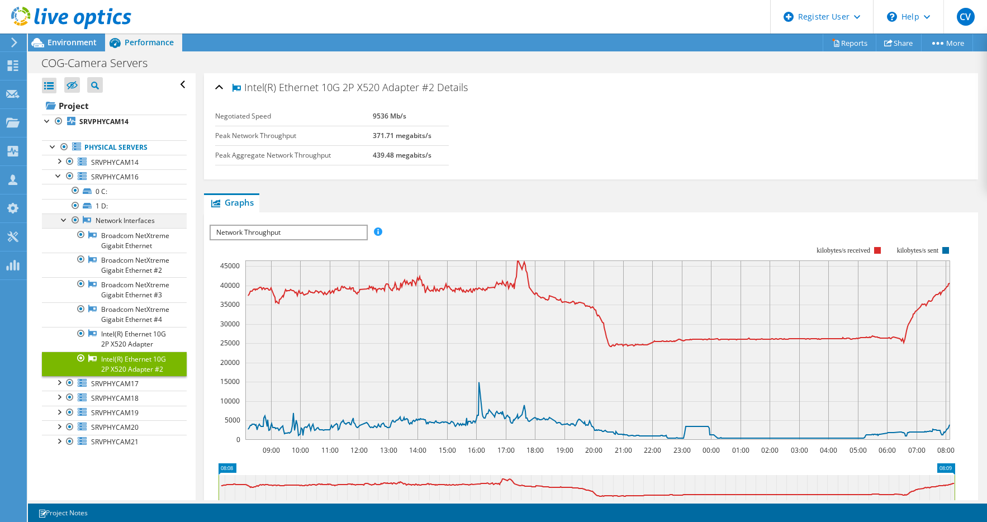
click at [63, 220] on div at bounding box center [64, 218] width 11 height 11
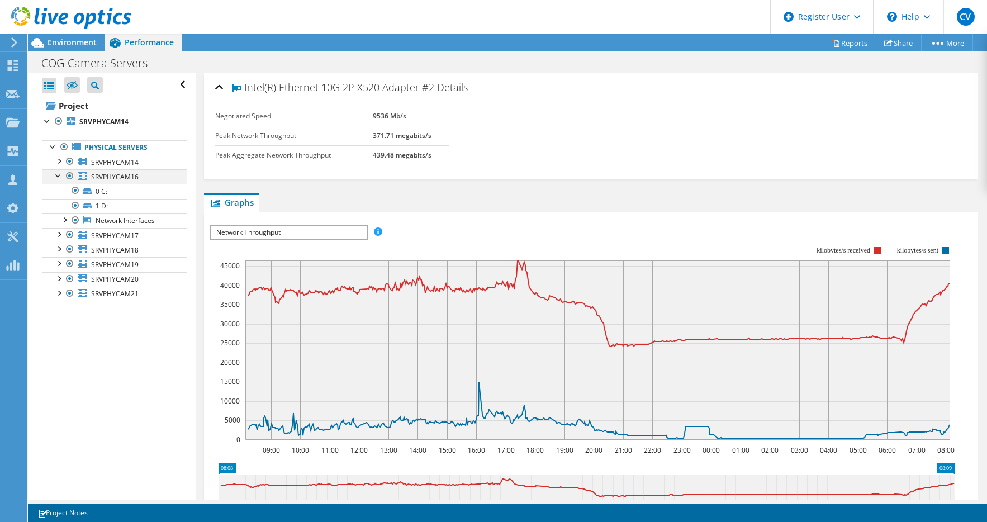
click at [56, 174] on div at bounding box center [58, 174] width 11 height 11
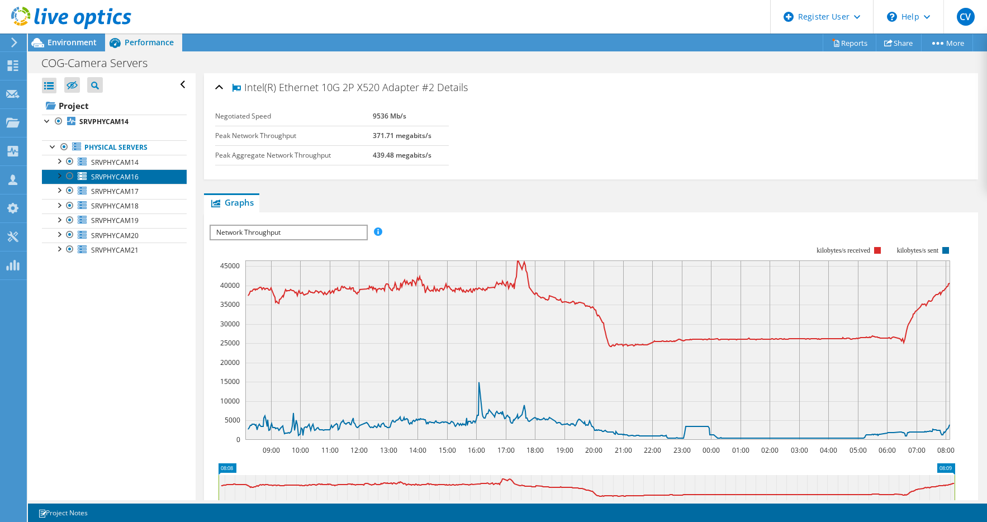
click at [133, 172] on span "SRVPHYCAM16" at bounding box center [114, 176] width 47 height 9
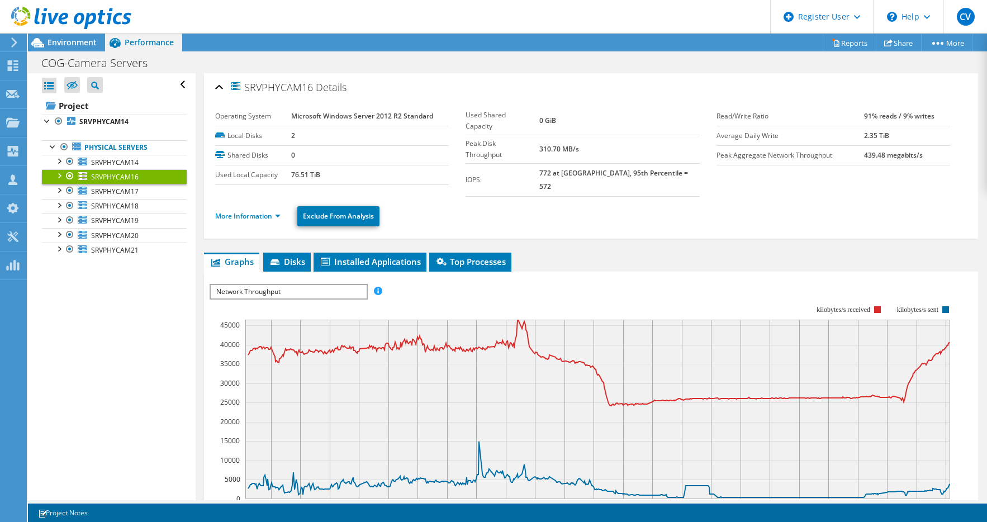
click at [156, 394] on div "Open All Close All Hide Excluded Nodes Project Tree Filter" at bounding box center [111, 286] width 167 height 427
click at [306, 19] on header "CV Dell User Carlos Veras Carlos.Veras@dell.com Dell My Profile Log Out \n Help…" at bounding box center [493, 17] width 987 height 34
click at [332, 21] on header "CV Dell User Carlos Veras Carlos.Veras@dell.com Dell My Profile Log Out \n Help…" at bounding box center [493, 17] width 987 height 34
click at [112, 158] on span "SRVPHYCAM14" at bounding box center [114, 162] width 47 height 9
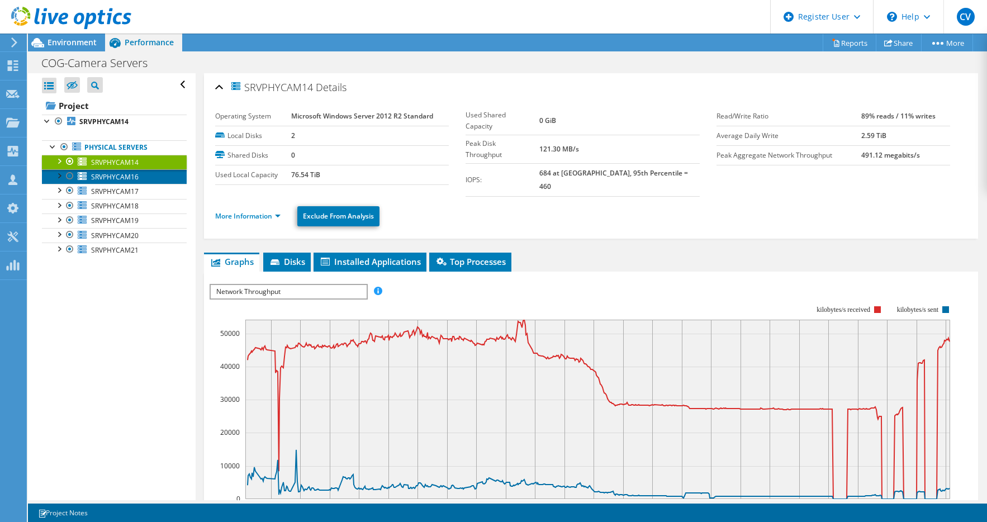
click at [110, 177] on span "SRVPHYCAM16" at bounding box center [114, 176] width 47 height 9
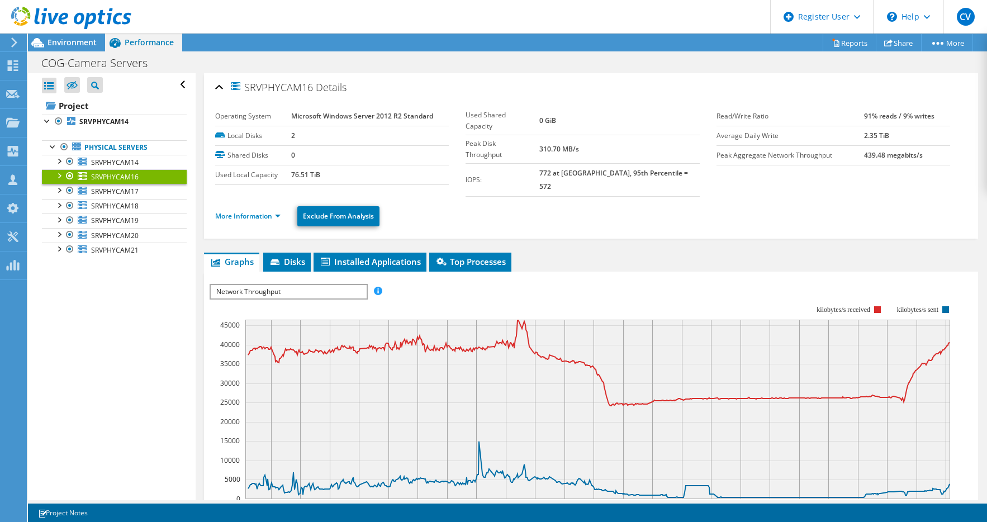
click at [233, 16] on header "CV Dell User Carlos Veras Carlos.Veras@dell.com Dell My Profile Log Out \n Help…" at bounding box center [493, 17] width 987 height 34
click at [369, 20] on header "CV Dell User Carlos Veras Carlos.Veras@dell.com Dell My Profile Log Out \n Help…" at bounding box center [493, 17] width 987 height 34
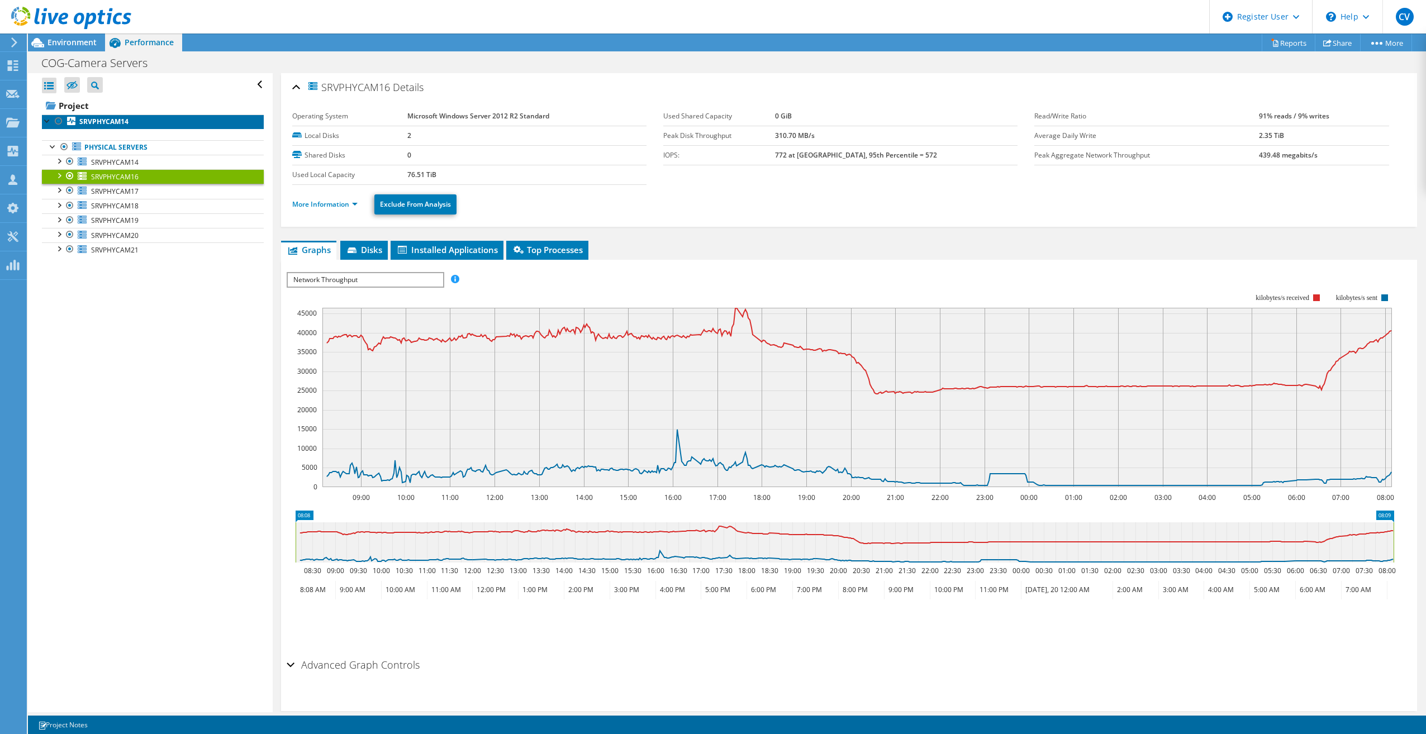
click at [118, 122] on b "SRVPHYCAM14" at bounding box center [103, 121] width 49 height 9
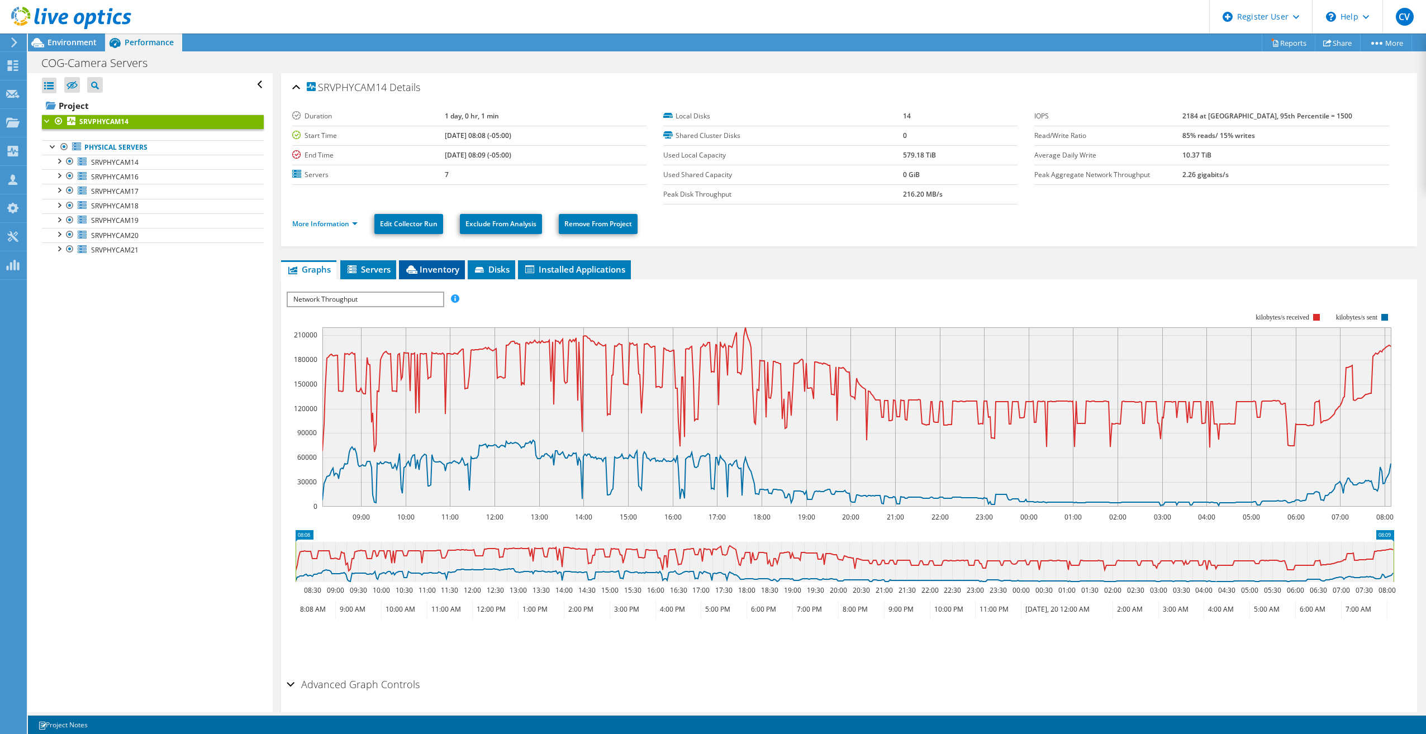
click at [453, 268] on span "Inventory" at bounding box center [432, 269] width 55 height 11
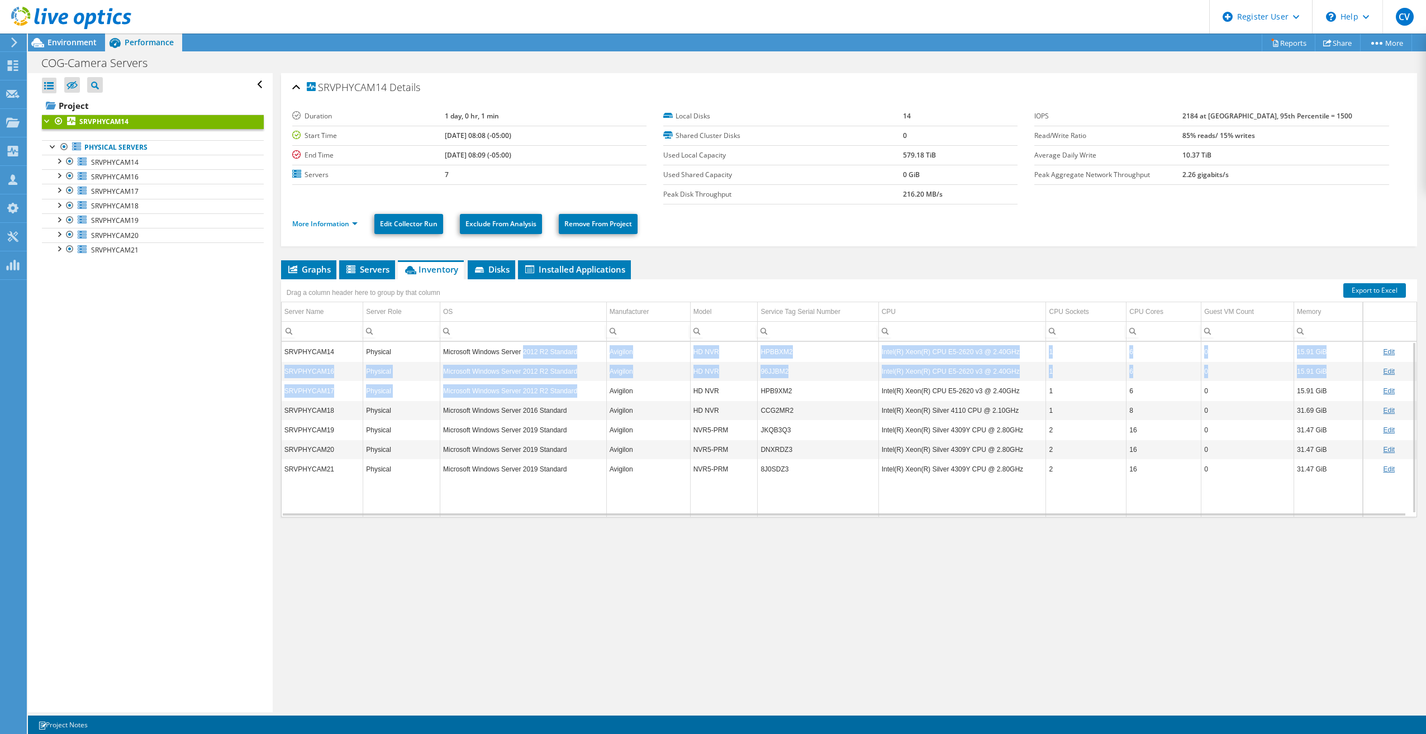
drag, startPoint x: 573, startPoint y: 386, endPoint x: 522, endPoint y: 350, distance: 62.2
click at [522, 350] on tbody "SRVPHYCAM14 Physical Microsoft Windows Server 2012 R2 Standard Avigilon HD NVR …" at bounding box center [849, 430] width 1135 height 176
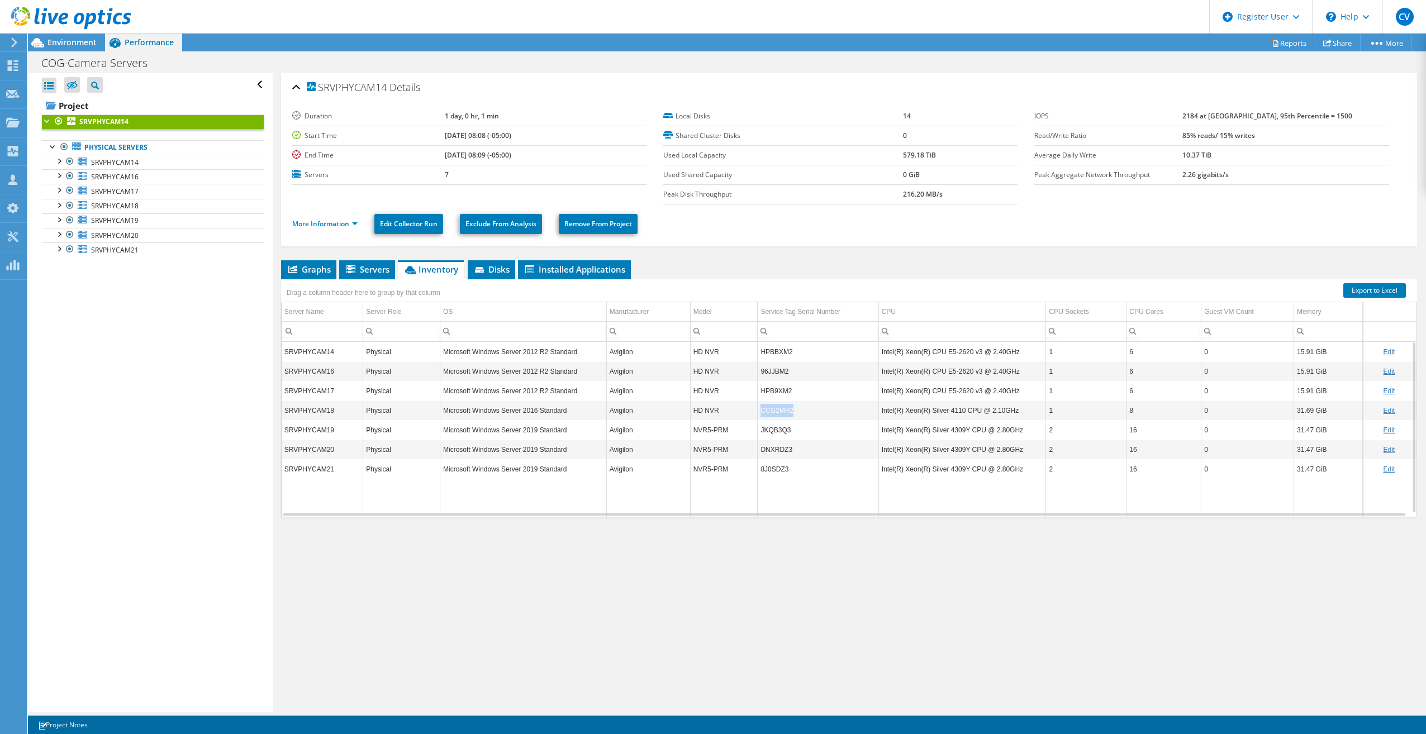
drag, startPoint x: 786, startPoint y: 407, endPoint x: 757, endPoint y: 408, distance: 28.5
click at [758, 408] on td "CCG2MR2" at bounding box center [818, 411] width 121 height 20
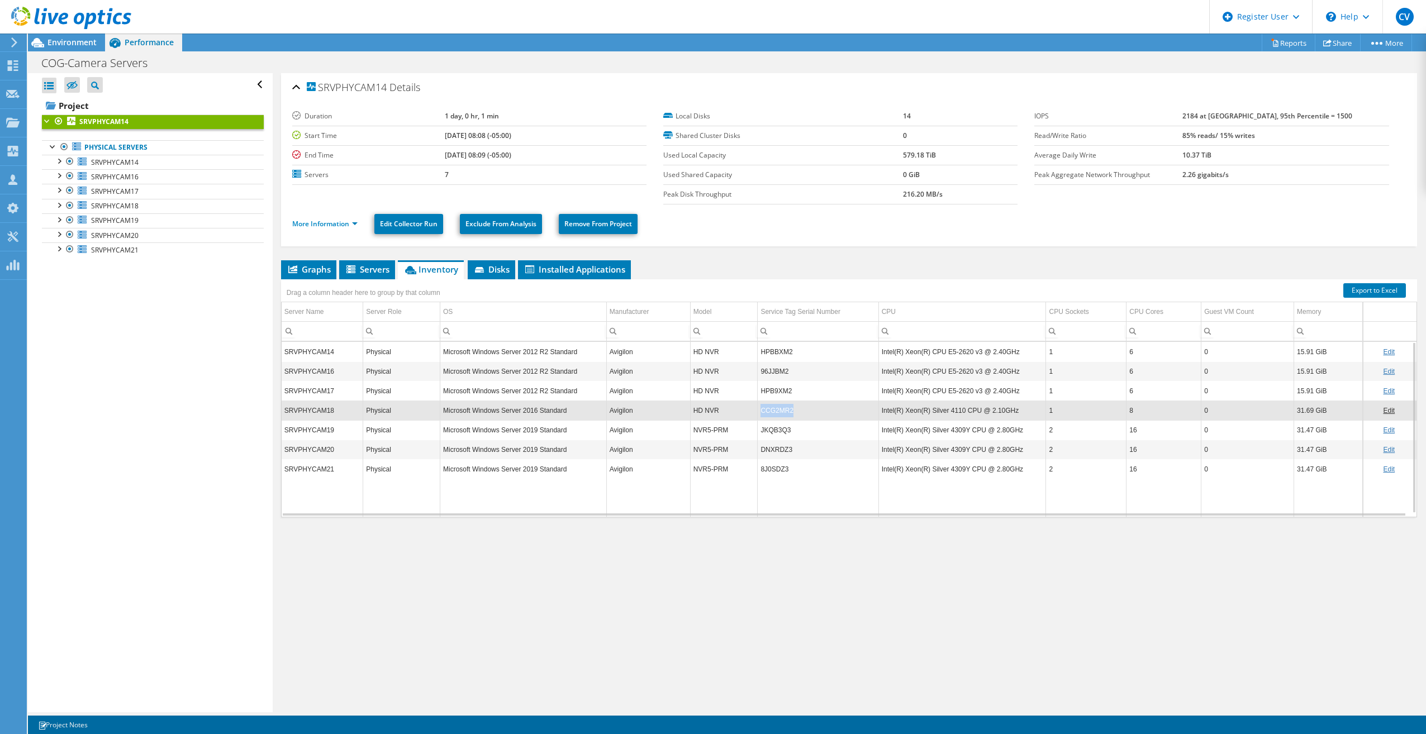
drag, startPoint x: 757, startPoint y: 408, endPoint x: 771, endPoint y: 408, distance: 14.0
copy td "CCG2MR2"
drag, startPoint x: 787, startPoint y: 429, endPoint x: 758, endPoint y: 429, distance: 29.1
click at [758, 429] on td "JKQB3Q3" at bounding box center [818, 430] width 121 height 20
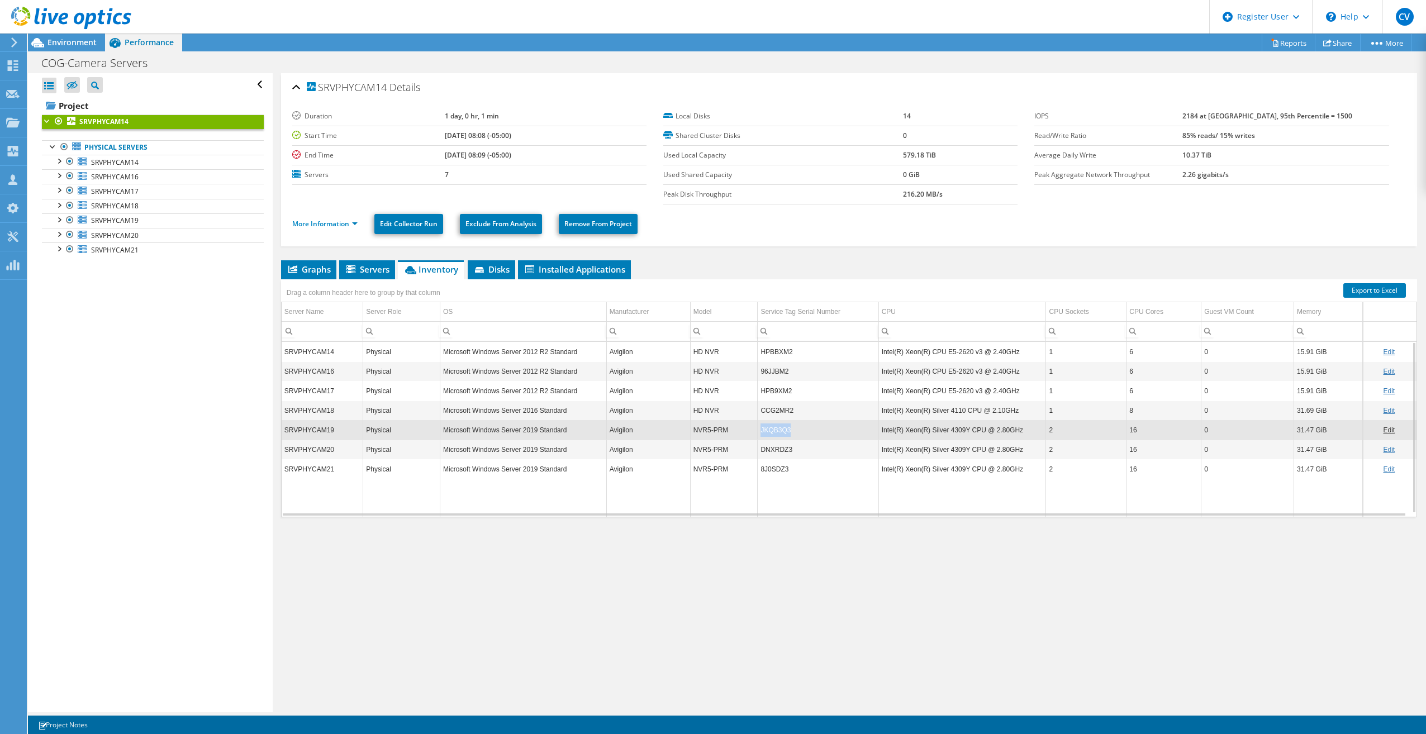
drag, startPoint x: 758, startPoint y: 429, endPoint x: 769, endPoint y: 429, distance: 11.2
copy td "JKQB3Q3"
click at [986, 289] on link "Export to Excel" at bounding box center [1374, 290] width 63 height 15
